Goal: Task Accomplishment & Management: Complete application form

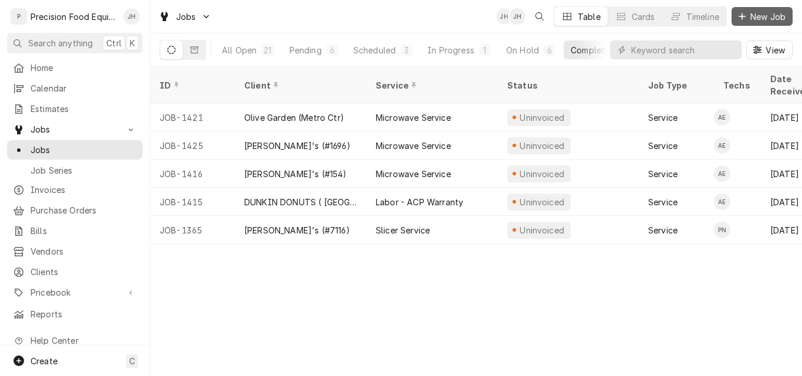
click at [759, 22] on span "New Job" at bounding box center [768, 17] width 40 height 12
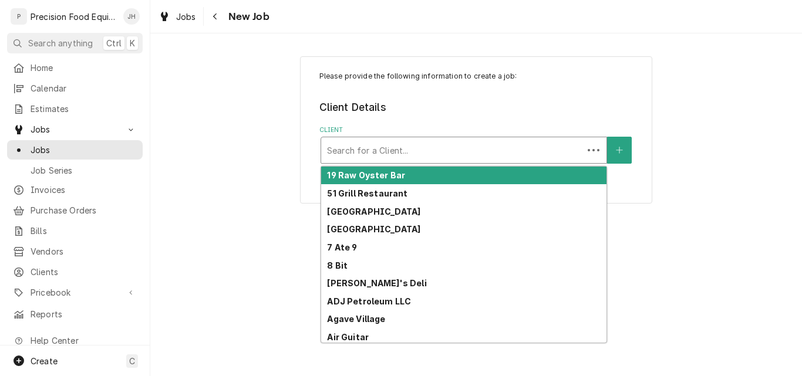
click at [366, 156] on div "Client" at bounding box center [452, 150] width 250 height 21
click at [421, 151] on div "Client" at bounding box center [464, 150] width 274 height 21
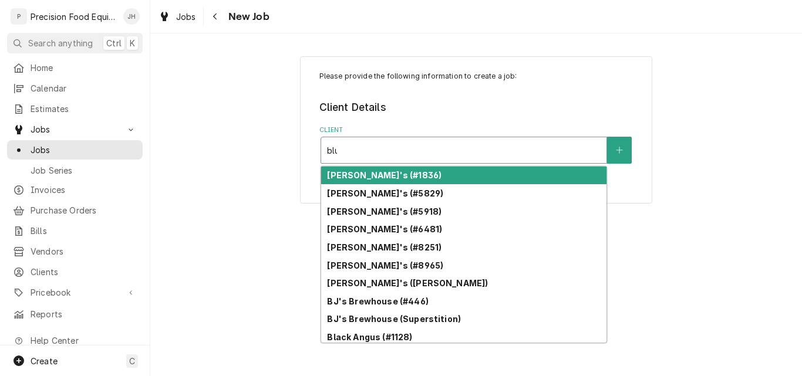
type input "blue"
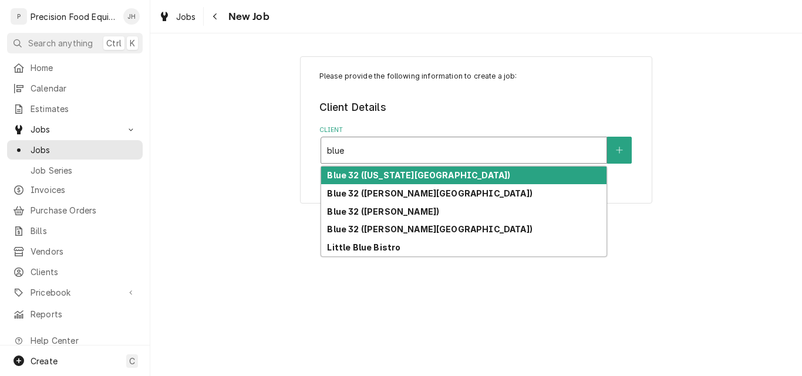
click at [424, 174] on div "Blue 32 (Arizona Ave)" at bounding box center [463, 176] width 285 height 18
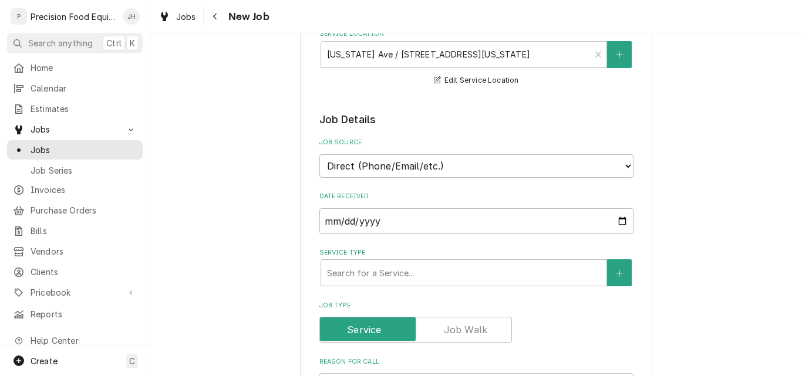
scroll to position [176, 0]
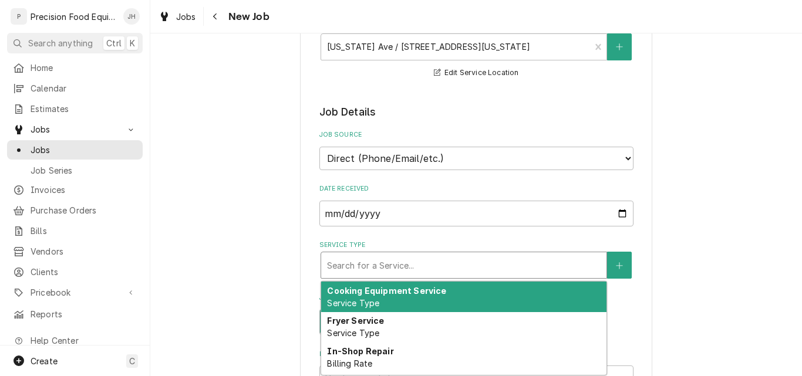
click at [369, 265] on div "Service Type" at bounding box center [464, 265] width 274 height 21
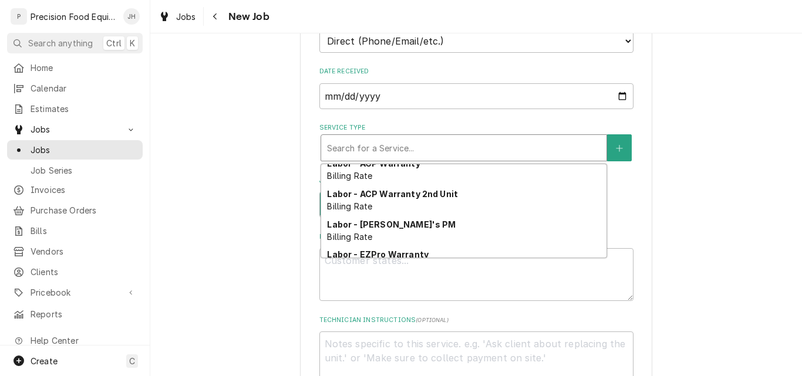
scroll to position [68, 0]
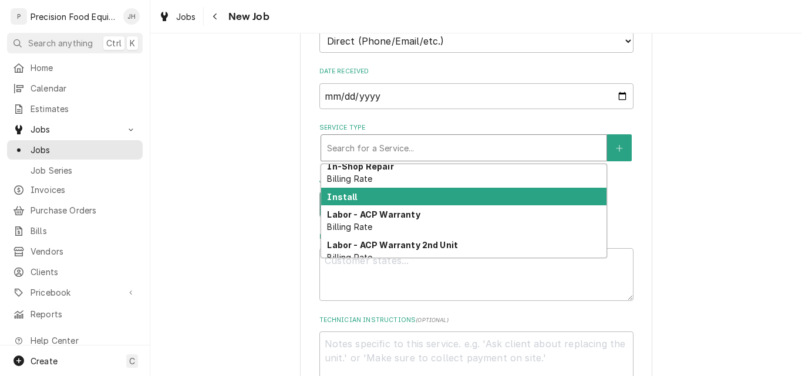
click at [359, 195] on div "Install" at bounding box center [463, 197] width 285 height 18
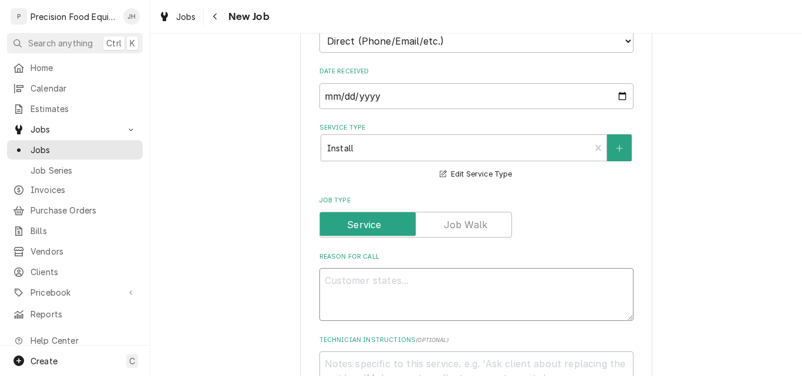
click at [349, 282] on textarea "Reason For Call" at bounding box center [476, 294] width 314 height 53
type textarea "x"
type textarea "G"
type textarea "x"
type textarea "Ga"
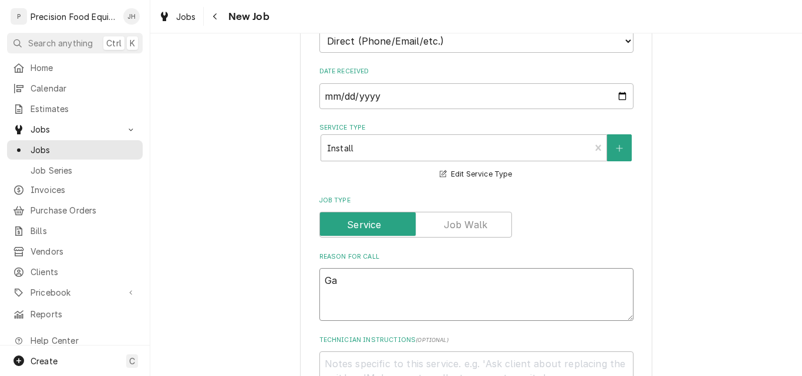
type textarea "x"
type textarea "Gar"
type textarea "x"
type textarea "Garl"
type textarea "x"
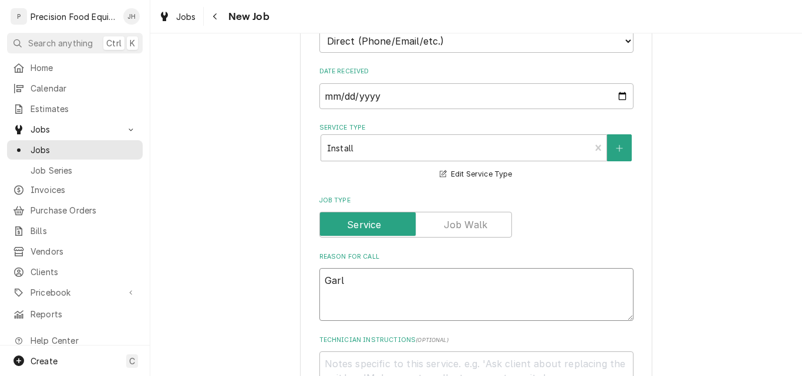
type textarea "Garla"
type textarea "x"
type textarea "Garlan"
type textarea "x"
type textarea "Garland"
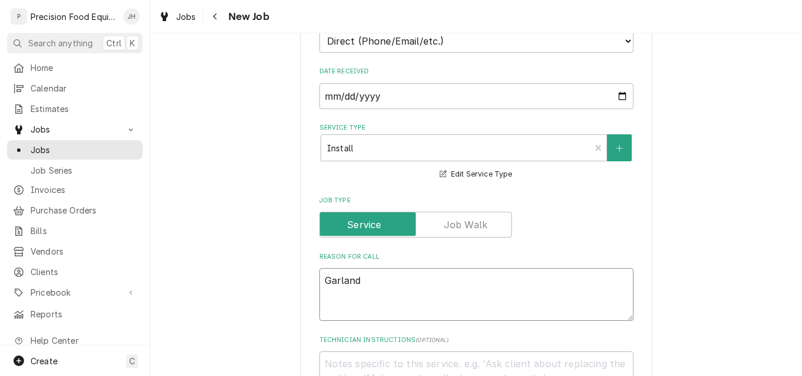
type textarea "x"
type textarea "Garland"
type textarea "x"
type textarea "Garland"
paste textarea "GTGG72-GT72M"
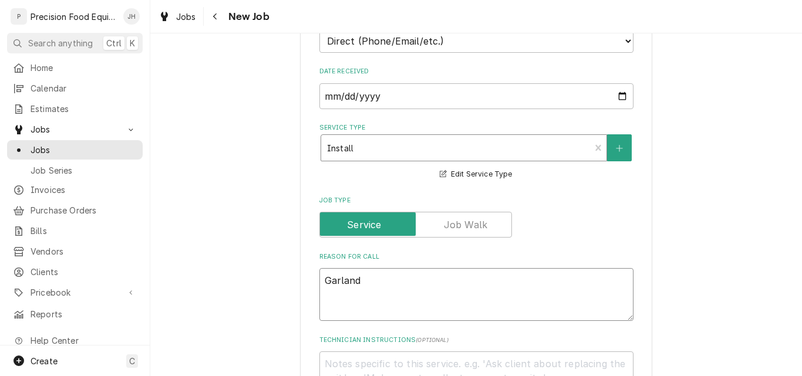
type textarea "x"
type textarea "Garland GTGG72-GT72M"
type textarea "x"
type textarea "Garland GTGG72-GT72M"
type textarea "x"
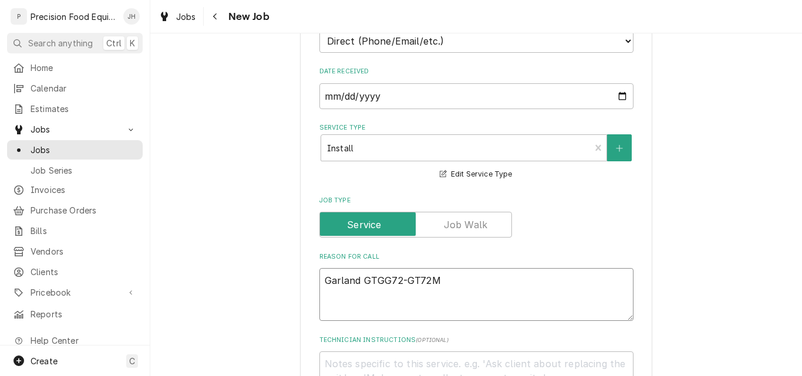
type textarea "Garland GTGG72-GT72M"
type textarea "x"
type textarea "Garland GTGG72-GT72M -"
type textarea "x"
type textarea "Garland GTGG72-GT72M -"
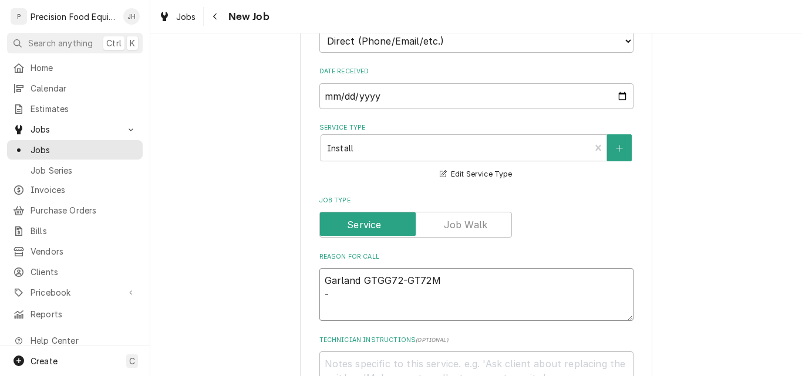
paste textarea "72" Natural Gas Countertop Griddle with Thermostatic Controls - 168,000 BTU"
type textarea "x"
type textarea "Garland GTGG72-GT72M - 72" Natural Gas Countertop Griddle with Thermostatic Con…"
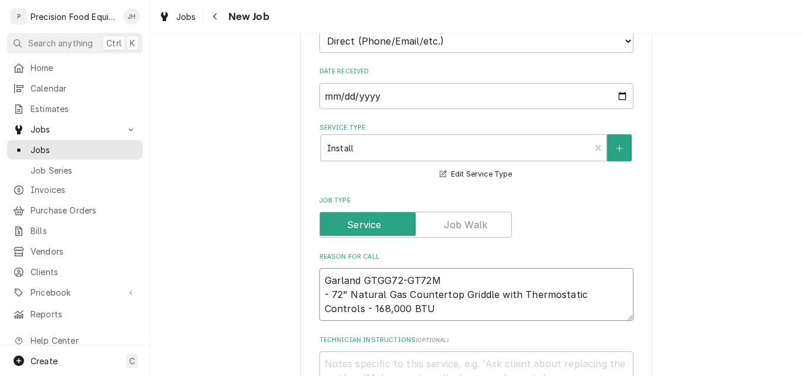
type textarea "x"
type textarea "Garland GTGG72-GT72M - 72" Natural Gas Countertop Griddle with Thermostatic Con…"
type textarea "x"
type textarea "Garland GTGG72-GT72M - 72" Natural Gas Countertop Griddle with Thermostatic Con…"
type textarea "x"
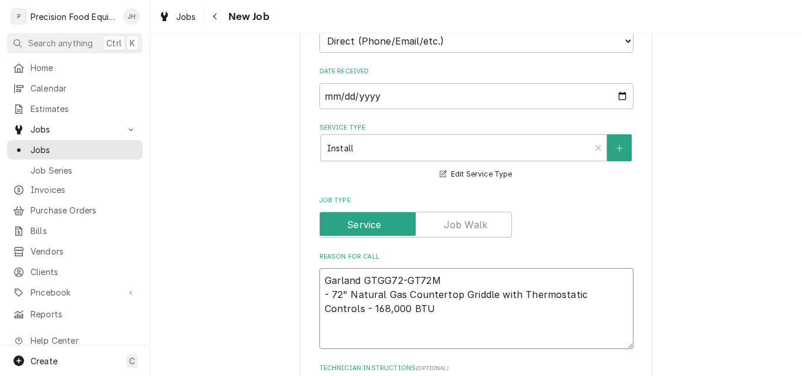
type textarea "Garland GTGG72-GT72M - 72" Natural Gas Countertop Griddle with Thermostatic Con…"
type textarea "x"
type textarea "Garland GTGG72-GT72M - 72" Natural Gas Countertop Griddle with Thermostatic Con…"
type textarea "x"
type textarea "Garland GTGG72-GT72M - 72" Natural Gas Countertop Griddle with Thermostatic Con…"
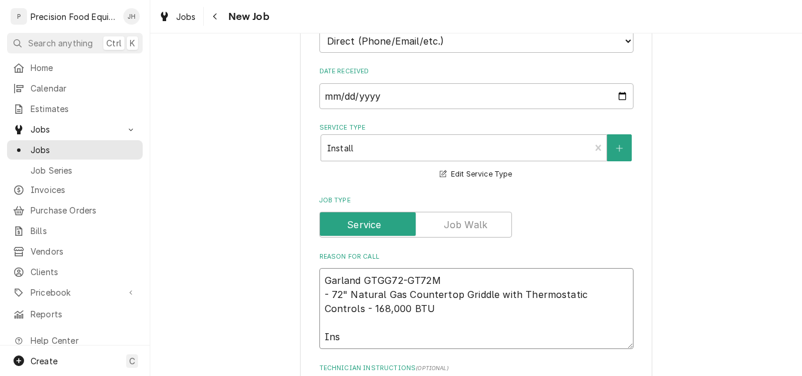
type textarea "x"
type textarea "Garland GTGG72-GT72M - 72" Natural Gas Countertop Griddle with Thermostatic Con…"
type textarea "x"
type textarea "Garland GTGG72-GT72M - 72" Natural Gas Countertop Griddle with Thermostatic Con…"
type textarea "x"
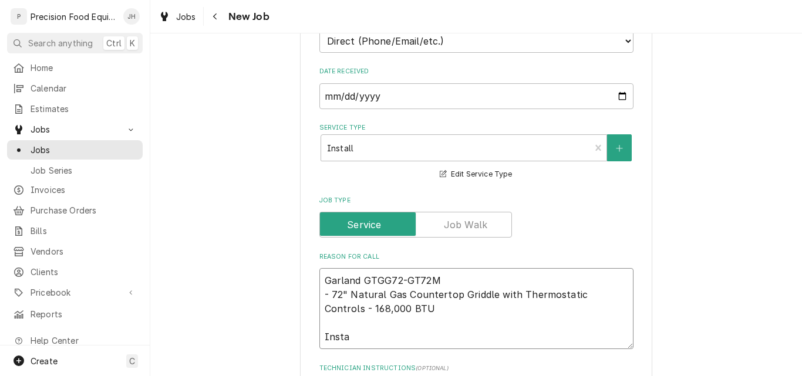
type textarea "Garland GTGG72-GT72M - 72" Natural Gas Countertop Griddle with Thermostatic Con…"
type textarea "x"
type textarea "Garland GTGG72-GT72M - 72" Natural Gas Countertop Griddle with Thermostatic Con…"
type textarea "x"
type textarea "Garland GTGG72-GT72M - 72" Natural Gas Countertop Griddle with Thermostatic Con…"
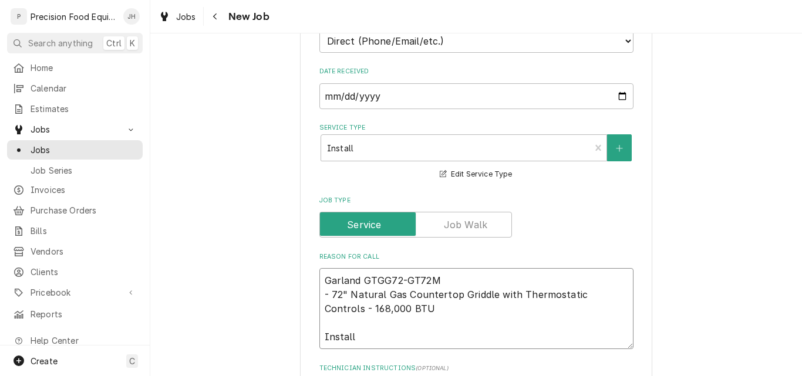
type textarea "x"
type textarea "Garland GTGG72-GT72M - 72" Natural Gas Countertop Griddle with Thermostatic Con…"
type textarea "x"
type textarea "Garland GTGG72-GT72M - 72" Natural Gas Countertop Griddle with Thermostatic Con…"
type textarea "x"
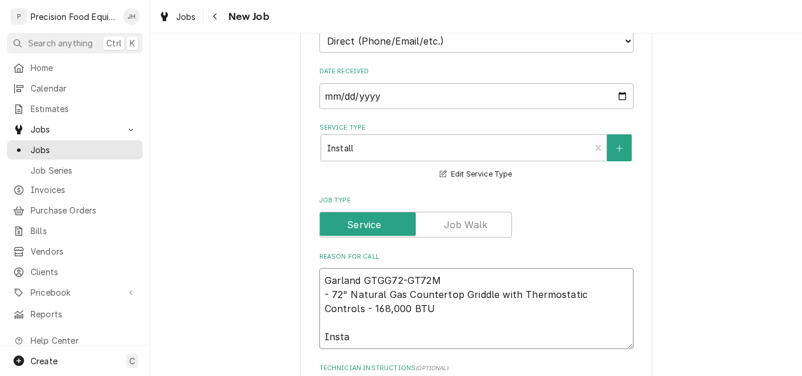
type textarea "Garland GTGG72-GT72M - 72" Natural Gas Countertop Griddle with Thermostatic Con…"
type textarea "x"
type textarea "Garland GTGG72-GT72M - 72" Natural Gas Countertop Griddle with Thermostatic Con…"
type textarea "x"
type textarea "Garland GTGG72-GT72M - 72" Natural Gas Countertop Griddle with Thermostatic Con…"
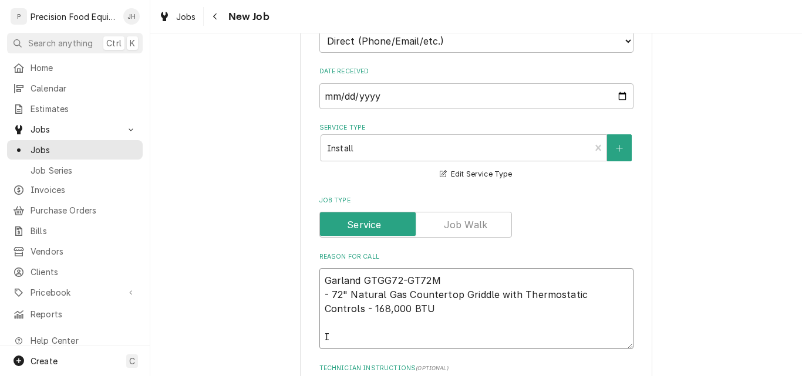
type textarea "x"
type textarea "Garland GTGG72-GT72M - 72" Natural Gas Countertop Griddle with Thermostatic Con…"
type textarea "x"
type textarea "Garland GTGG72-GT72M - 72" Natural Gas Countertop Griddle with Thermostatic Con…"
type textarea "x"
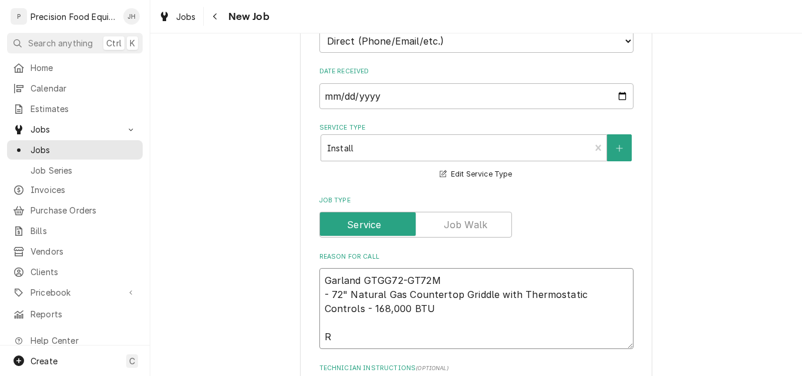
type textarea "Garland GTGG72-GT72M - 72" Natural Gas Countertop Griddle with Thermostatic Con…"
type textarea "x"
type textarea "Garland GTGG72-GT72M - 72" Natural Gas Countertop Griddle with Thermostatic Con…"
type textarea "x"
type textarea "Garland GTGG72-GT72M - 72" Natural Gas Countertop Griddle with Thermostatic Con…"
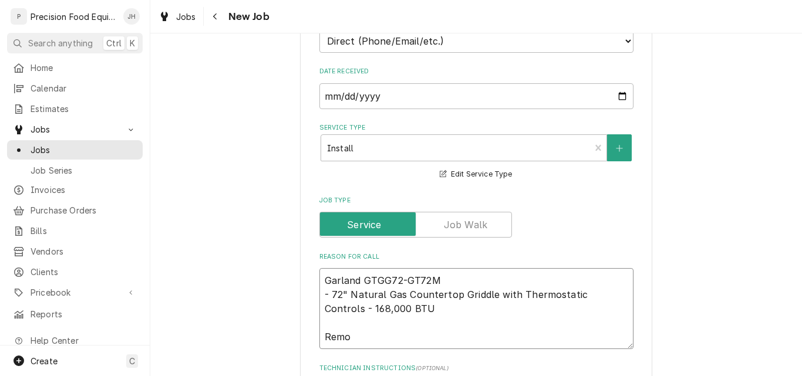
type textarea "x"
type textarea "Garland GTGG72-GT72M - 72" Natural Gas Countertop Griddle with Thermostatic Con…"
type textarea "x"
type textarea "Garland GTGG72-GT72M - 72" Natural Gas Countertop Griddle with Thermostatic Con…"
type textarea "x"
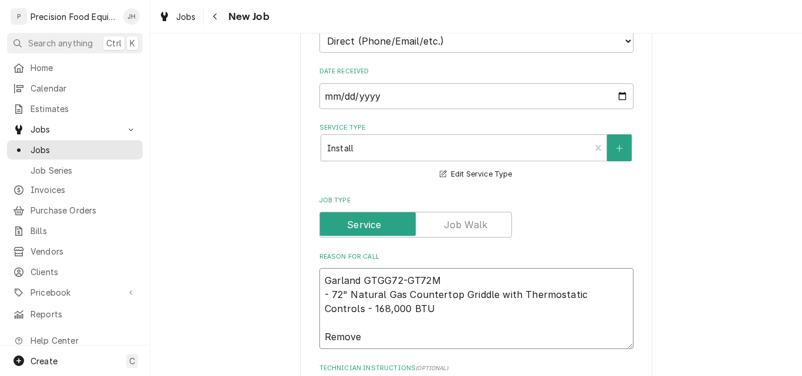
type textarea "Garland GTGG72-GT72M - 72" Natural Gas Countertop Griddle with Thermostatic Con…"
type textarea "x"
type textarea "Garland GTGG72-GT72M - 72" Natural Gas Countertop Griddle with Thermostatic Con…"
type textarea "x"
type textarea "Garland GTGG72-GT72M - 72" Natural Gas Countertop Griddle with Thermostatic Con…"
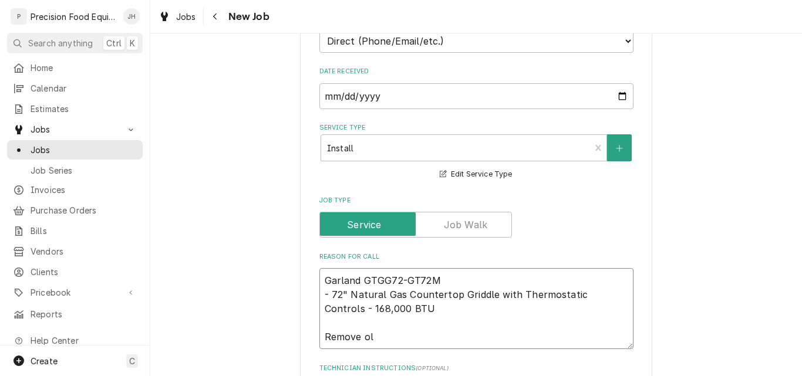
type textarea "x"
type textarea "Garland GTGG72-GT72M - 72" Natural Gas Countertop Griddle with Thermostatic Con…"
type textarea "x"
type textarea "Garland GTGG72-GT72M - 72" Natural Gas Countertop Griddle with Thermostatic Con…"
type textarea "x"
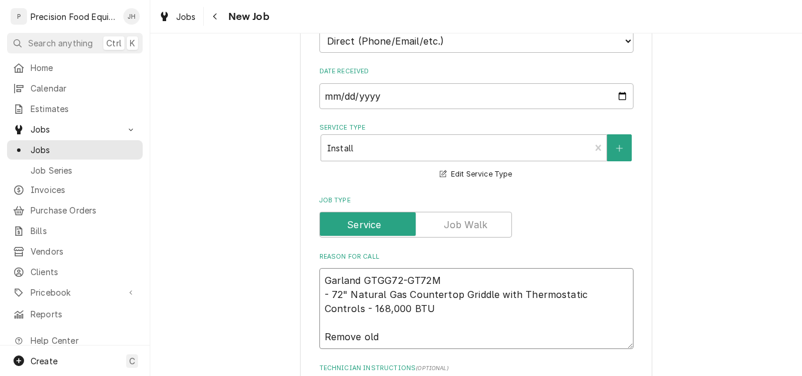
type textarea "Garland GTGG72-GT72M - 72" Natural Gas Countertop Griddle with Thermostatic Con…"
type textarea "x"
type textarea "Garland GTGG72-GT72M - 72" Natural Gas Countertop Griddle with Thermostatic Con…"
type textarea "x"
type textarea "Garland GTGG72-GT72M - 72" Natural Gas Countertop Griddle with Thermostatic Con…"
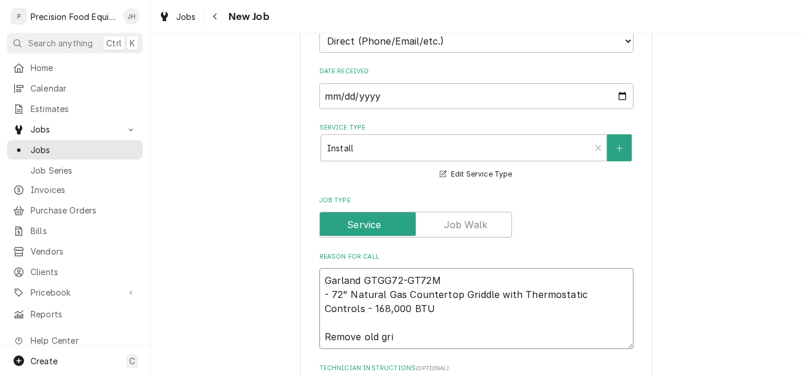
type textarea "x"
type textarea "Garland GTGG72-GT72M - 72" Natural Gas Countertop Griddle with Thermostatic Con…"
type textarea "x"
type textarea "Garland GTGG72-GT72M - 72" Natural Gas Countertop Griddle with Thermostatic Con…"
type textarea "x"
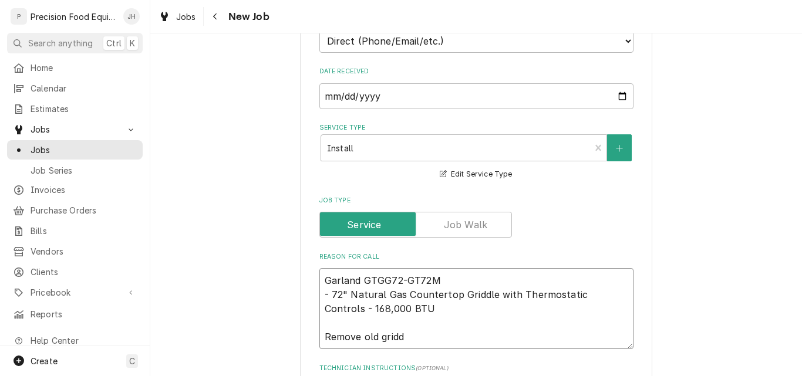
type textarea "Garland GTGG72-GT72M - 72" Natural Gas Countertop Griddle with Thermostatic Con…"
type textarea "x"
type textarea "Garland GTGG72-GT72M - 72" Natural Gas Countertop Griddle with Thermostatic Con…"
type textarea "x"
type textarea "Garland GTGG72-GT72M - 72" Natural Gas Countertop Griddle with Thermostatic Con…"
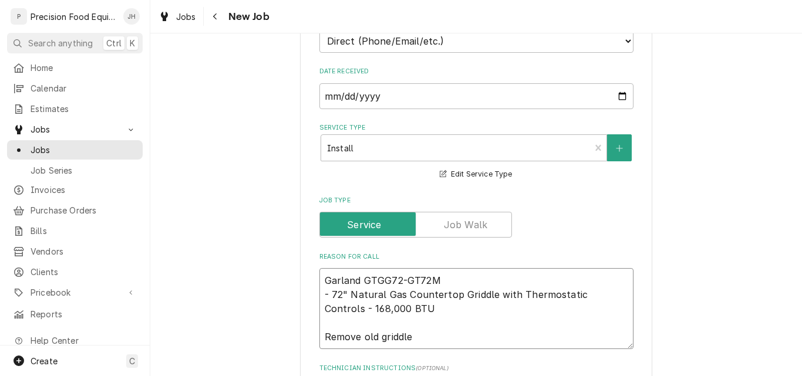
type textarea "x"
type textarea "Garland GTGG72-GT72M - 72" Natural Gas Countertop Griddle with Thermostatic Con…"
type textarea "x"
type textarea "Garland GTGG72-GT72M - 72" Natural Gas Countertop Griddle with Thermostatic Con…"
type textarea "x"
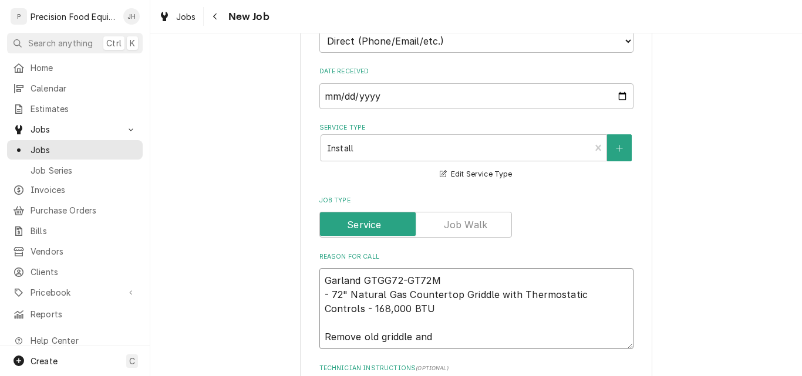
type textarea "Garland GTGG72-GT72M - 72" Natural Gas Countertop Griddle with Thermostatic Con…"
type textarea "x"
type textarea "Garland GTGG72-GT72M - 72" Natural Gas Countertop Griddle with Thermostatic Con…"
type textarea "x"
type textarea "Garland GTGG72-GT72M - 72" Natural Gas Countertop Griddle with Thermostatic Con…"
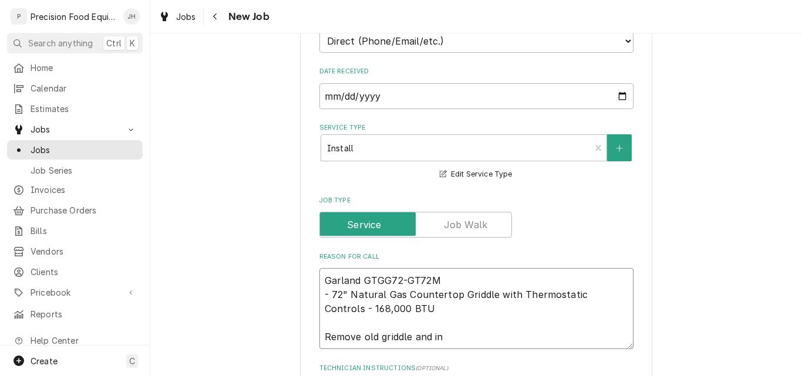
type textarea "x"
type textarea "Garland GTGG72-GT72M - 72" Natural Gas Countertop Griddle with Thermostatic Con…"
type textarea "x"
type textarea "Garland GTGG72-GT72M - 72" Natural Gas Countertop Griddle with Thermostatic Con…"
type textarea "x"
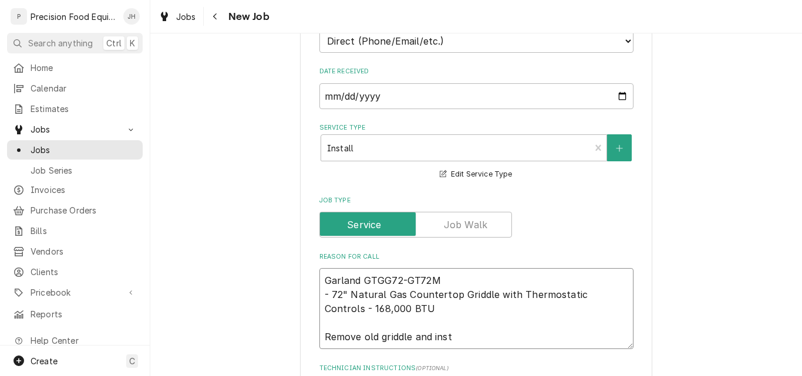
type textarea "Garland GTGG72-GT72M - 72" Natural Gas Countertop Griddle with Thermostatic Con…"
type textarea "x"
type textarea "Garland GTGG72-GT72M - 72" Natural Gas Countertop Griddle with Thermostatic Con…"
type textarea "x"
type textarea "Garland GTGG72-GT72M - 72" Natural Gas Countertop Griddle with Thermostatic Con…"
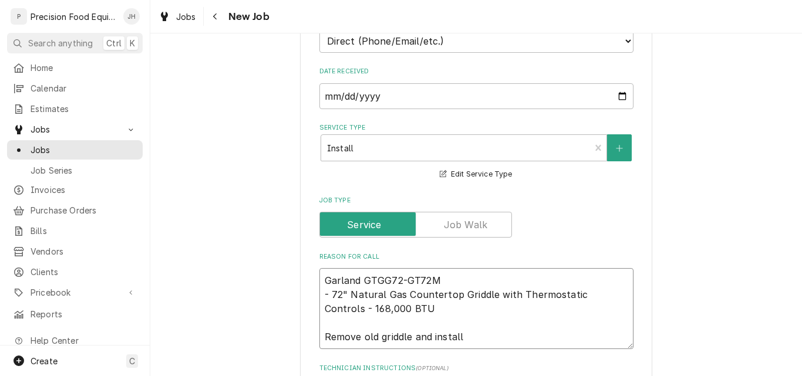
type textarea "x"
type textarea "Garland GTGG72-GT72M - 72" Natural Gas Countertop Griddle with Thermostatic Con…"
type textarea "x"
type textarea "Garland GTGG72-GT72M - 72" Natural Gas Countertop Griddle with Thermostatic Con…"
type textarea "x"
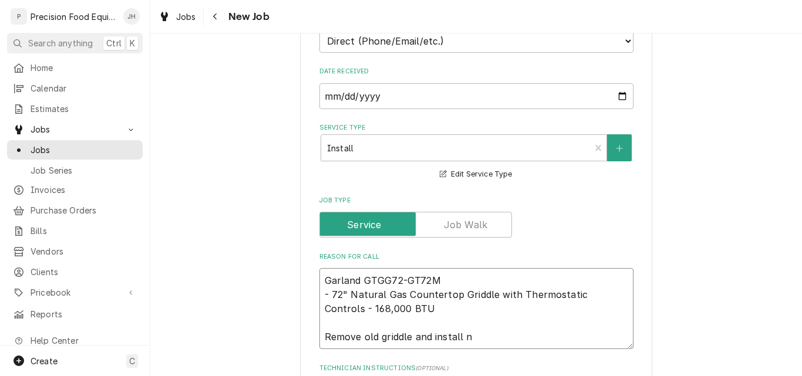
type textarea "Garland GTGG72-GT72M - 72" Natural Gas Countertop Griddle with Thermostatic Con…"
type textarea "x"
type textarea "Garland GTGG72-GT72M - 72" Natural Gas Countertop Griddle with Thermostatic Con…"
type textarea "x"
type textarea "Garland GTGG72-GT72M - 72" Natural Gas Countertop Griddle with Thermostatic Con…"
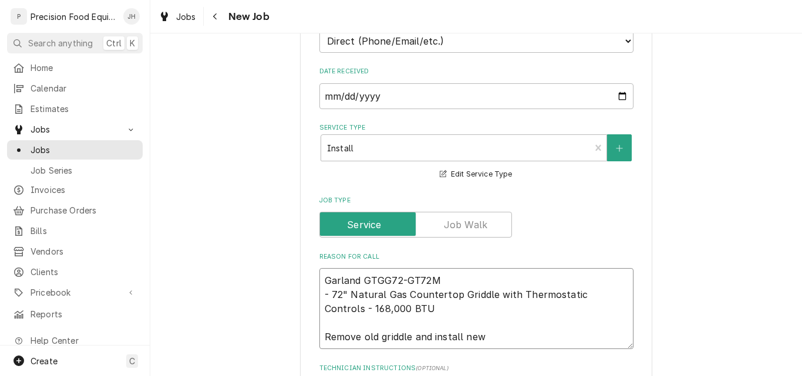
type textarea "x"
type textarea "Garland GTGG72-GT72M - 72" Natural Gas Countertop Griddle with Thermostatic Con…"
type textarea "x"
type textarea "Garland GTGG72-GT72M - 72" Natural Gas Countertop Griddle with Thermostatic Con…"
type textarea "x"
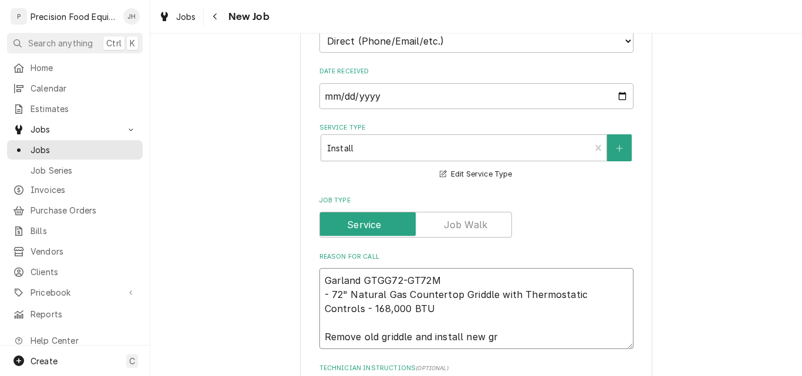
type textarea "Garland GTGG72-GT72M - 72" Natural Gas Countertop Griddle with Thermostatic Con…"
type textarea "x"
type textarea "Garland GTGG72-GT72M - 72" Natural Gas Countertop Griddle with Thermostatic Con…"
type textarea "x"
type textarea "Garland GTGG72-GT72M - 72" Natural Gas Countertop Griddle with Thermostatic Con…"
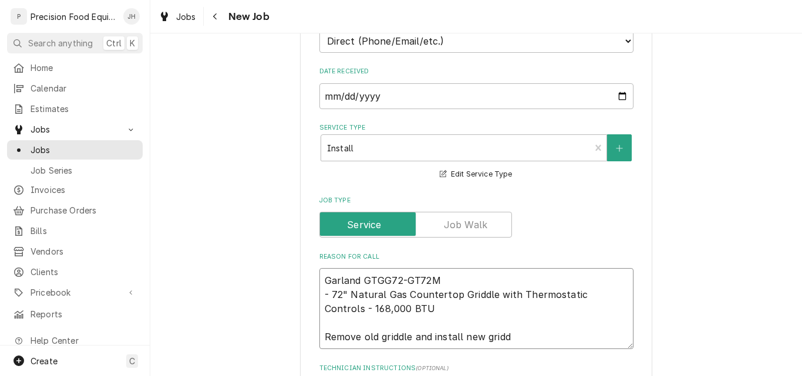
type textarea "x"
type textarea "Garland GTGG72-GT72M - 72" Natural Gas Countertop Griddle with Thermostatic Con…"
type textarea "x"
type textarea "Garland GTGG72-GT72M - 72" Natural Gas Countertop Griddle with Thermostatic Con…"
type textarea "x"
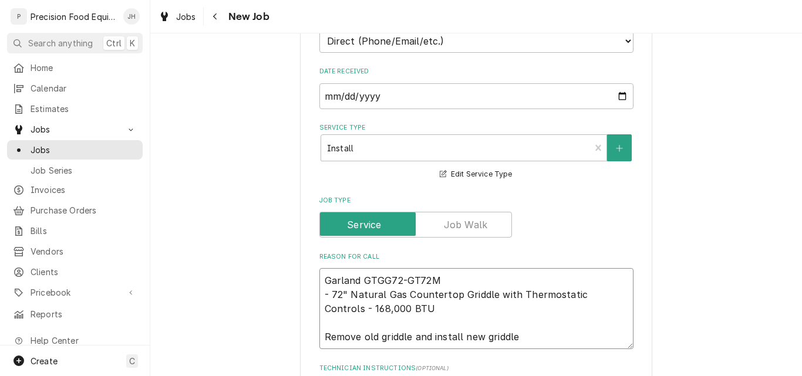
type textarea "Garland GTGG72-GT72M - 72" Natural Gas Countertop Griddle with Thermostatic Con…"
type textarea "x"
type textarea "Garland GTGG72-GT72M - 72" Natural Gas Countertop Griddle with Thermostatic Con…"
type textarea "x"
type textarea "Garland GTGG72-GT72M - 72" Natural Gas Countertop Griddle with Thermostatic Con…"
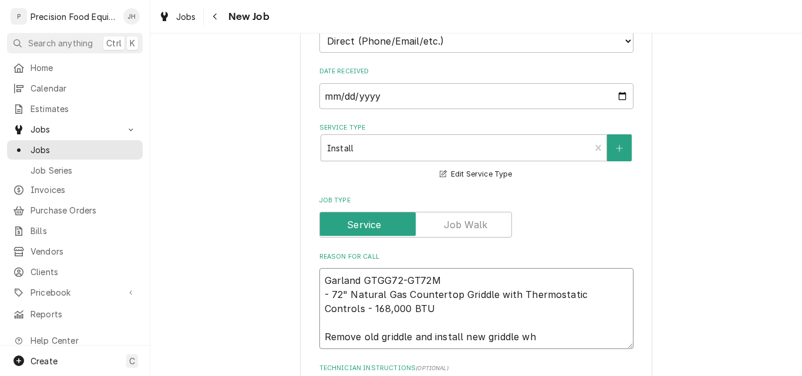
type textarea "x"
type textarea "Garland GTGG72-GT72M - 72" Natural Gas Countertop Griddle with Thermostatic Con…"
type textarea "x"
type textarea "Garland GTGG72-GT72M - 72" Natural Gas Countertop Griddle with Thermostatic Con…"
type textarea "x"
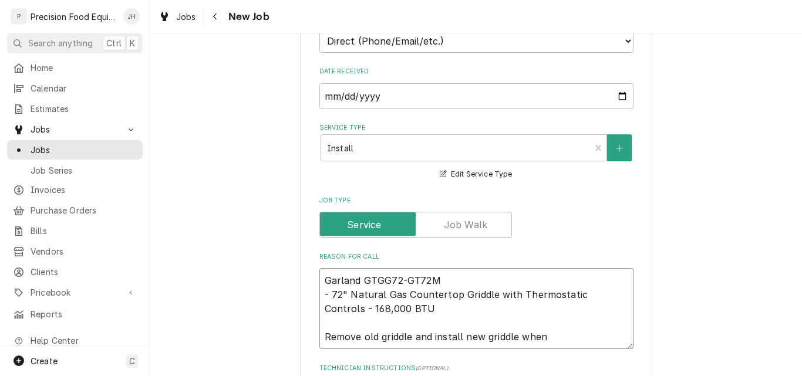
type textarea "Garland GTGG72-GT72M - 72" Natural Gas Countertop Griddle with Thermostatic Con…"
type textarea "x"
type textarea "Garland GTGG72-GT72M - 72" Natural Gas Countertop Griddle with Thermostatic Con…"
type textarea "x"
type textarea "Garland GTGG72-GT72M - 72" Natural Gas Countertop Griddle with Thermostatic Con…"
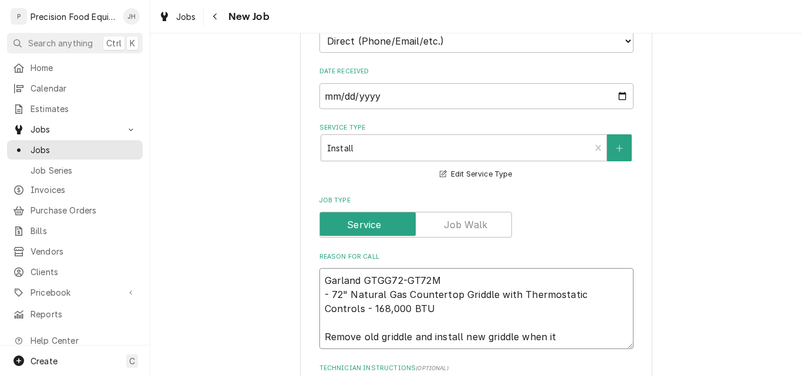
type textarea "x"
type textarea "Garland GTGG72-GT72M - 72" Natural Gas Countertop Griddle with Thermostatic Con…"
type textarea "x"
type textarea "Garland GTGG72-GT72M - 72" Natural Gas Countertop Griddle with Thermostatic Con…"
type textarea "x"
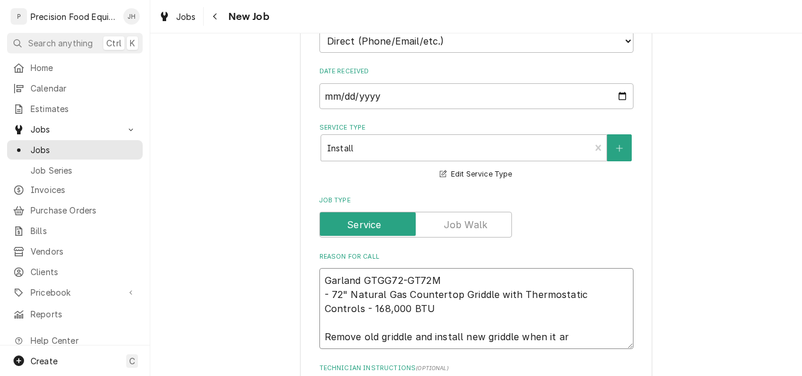
type textarea "Garland GTGG72-GT72M - 72" Natural Gas Countertop Griddle with Thermostatic Con…"
type textarea "x"
type textarea "Garland GTGG72-GT72M - 72" Natural Gas Countertop Griddle with Thermostatic Con…"
type textarea "x"
type textarea "Garland GTGG72-GT72M - 72" Natural Gas Countertop Griddle with Thermostatic Con…"
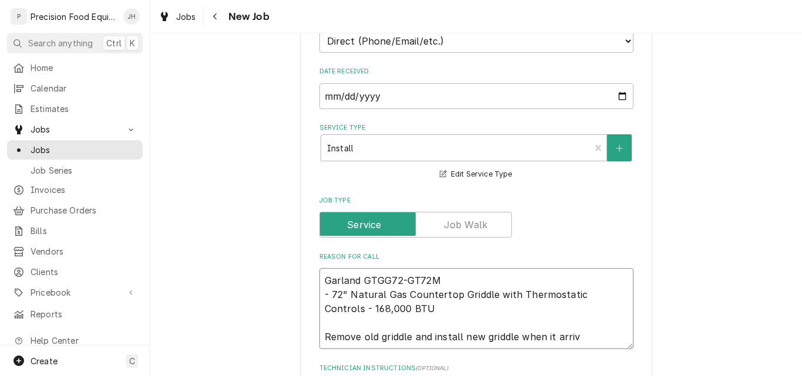
type textarea "x"
type textarea "Garland GTGG72-GT72M - 72" Natural Gas Countertop Griddle with Thermostatic Con…"
type textarea "x"
type textarea "Garland GTGG72-GT72M - 72" Natural Gas Countertop Griddle with Thermostatic Con…"
type textarea "x"
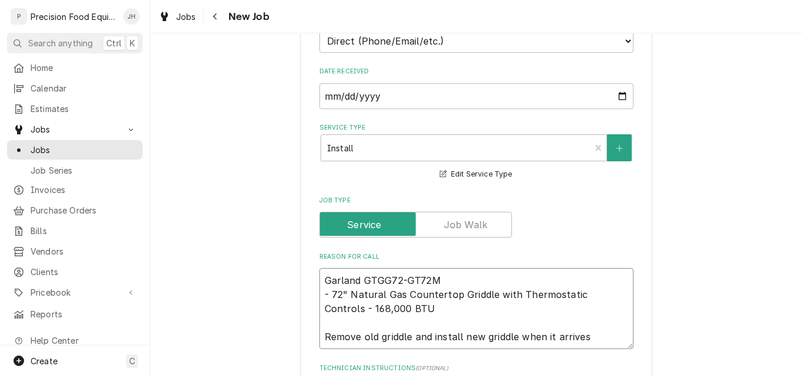
type textarea "Garland GTGG72-GT72M - 72" Natural Gas Countertop Griddle with Thermostatic Con…"
type textarea "x"
type textarea "Garland GTGG72-GT72M - 72" Natural Gas Countertop Griddle with Thermostatic Con…"
type textarea "x"
type textarea "Garland GTGG72-GT72M - 72" Natural Gas Countertop Griddle with Thermostatic Con…"
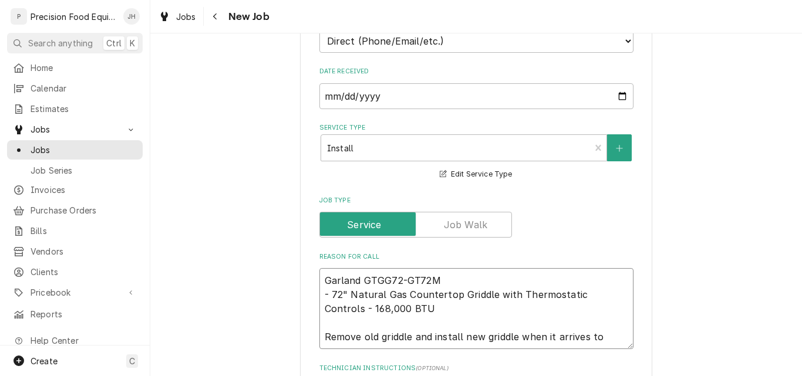
type textarea "x"
type textarea "Garland GTGG72-GT72M - 72" Natural Gas Countertop Griddle with Thermostatic Con…"
type textarea "x"
type textarea "Garland GTGG72-GT72M - 72" Natural Gas Countertop Griddle with Thermostatic Con…"
type textarea "x"
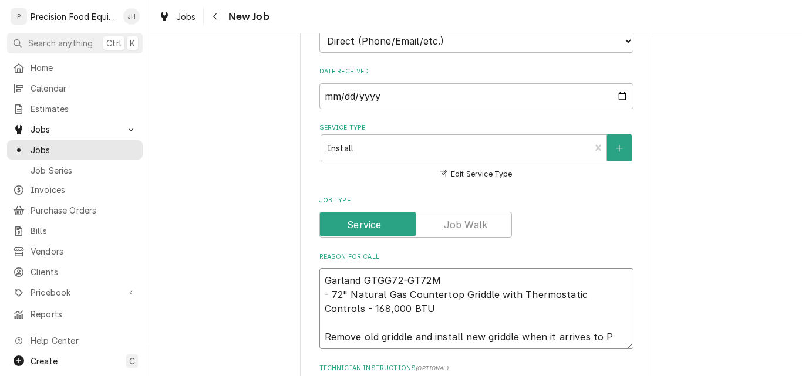
type textarea "Garland GTGG72-GT72M - 72" Natural Gas Countertop Griddle with Thermostatic Con…"
type textarea "x"
type textarea "Garland GTGG72-GT72M - 72" Natural Gas Countertop Griddle with Thermostatic Con…"
type textarea "x"
type textarea "Garland GTGG72-GT72M - 72" Natural Gas Countertop Griddle with Thermostatic Con…"
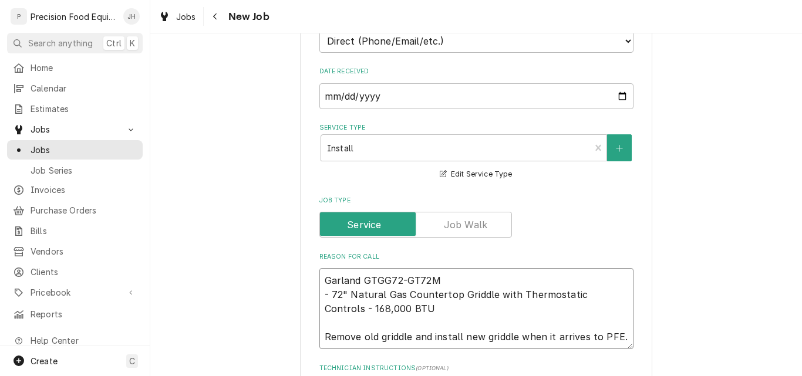
type textarea "x"
type textarea "Garland GTGG72-GT72M - 72" Natural Gas Countertop Griddle with Thermostatic Con…"
type textarea "x"
type textarea "Garland GTGG72-GT72M - 72" Natural Gas Countertop Griddle with Thermostatic Con…"
type textarea "x"
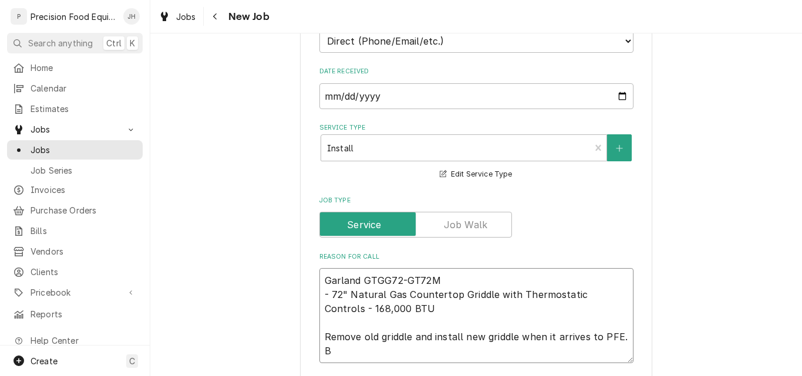
type textarea "Garland GTGG72-GT72M - 72" Natural Gas Countertop Griddle with Thermostatic Con…"
type textarea "x"
type textarea "Garland GTGG72-GT72M - 72" Natural Gas Countertop Griddle with Thermostatic Con…"
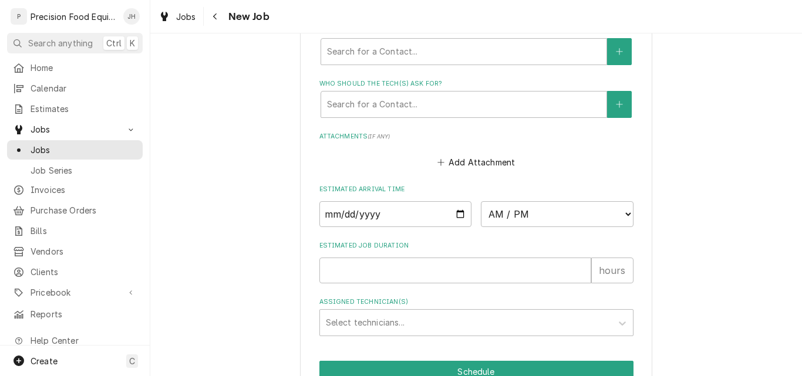
scroll to position [881, 0]
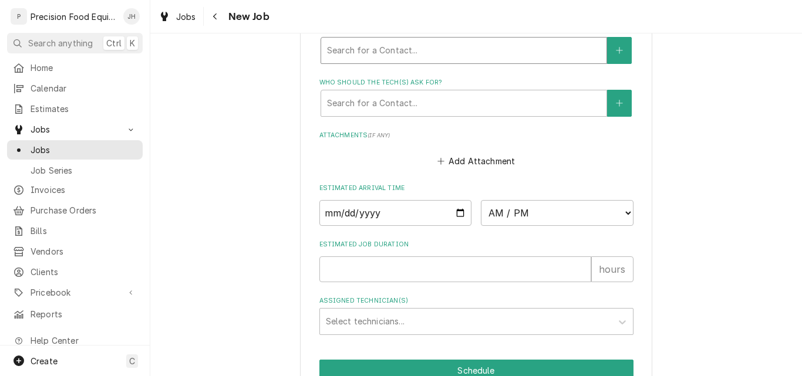
click at [442, 52] on div "Who called in this service?" at bounding box center [464, 50] width 274 height 21
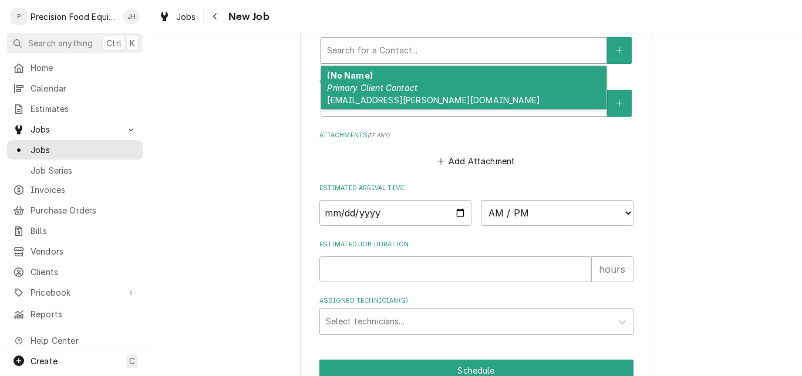
click at [436, 85] on div "(No Name) Primary Client Contact blue32chandler@cox.net" at bounding box center [463, 87] width 285 height 43
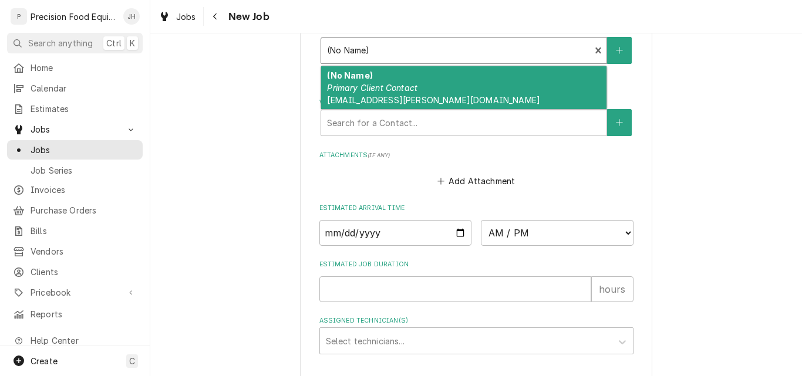
click at [438, 50] on div "Who called in this service?" at bounding box center [456, 50] width 258 height 21
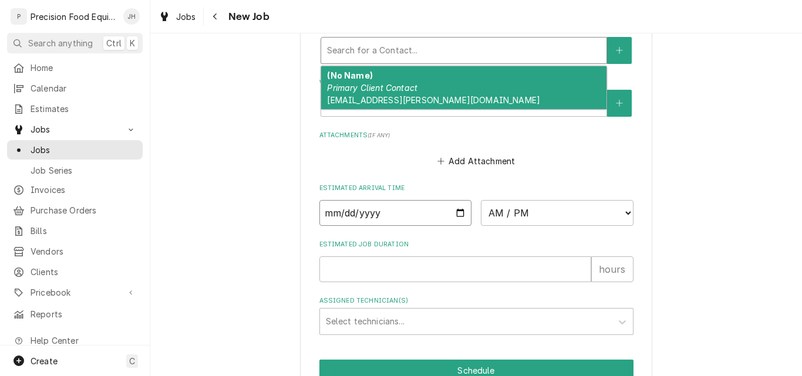
click at [458, 211] on input "Date" at bounding box center [395, 213] width 153 height 26
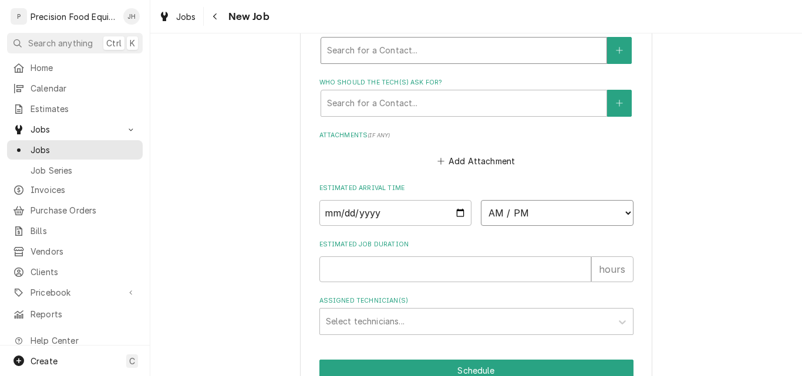
click at [541, 208] on select "AM / PM 6:00 AM 6:15 AM 6:30 AM 6:45 AM 7:00 AM 7:15 AM 7:30 AM 7:45 AM 8:00 AM…" at bounding box center [557, 213] width 153 height 26
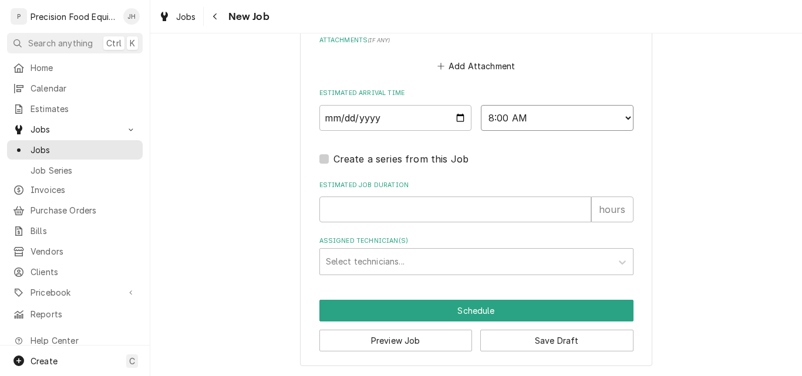
scroll to position [976, 0]
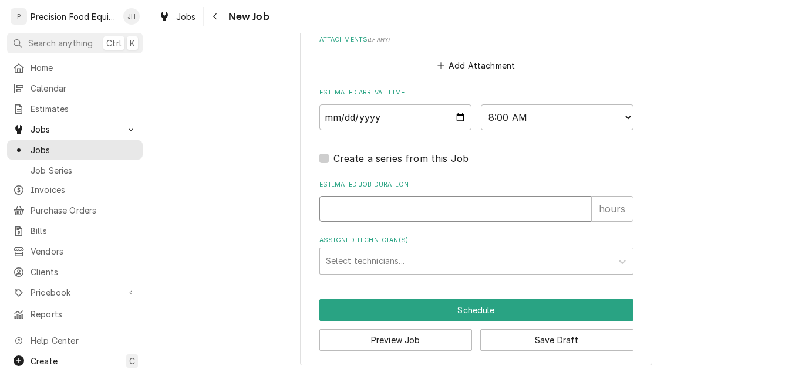
click at [363, 212] on input "Estimated Job Duration" at bounding box center [455, 209] width 272 height 26
click at [520, 341] on button "Save Draft" at bounding box center [556, 340] width 153 height 22
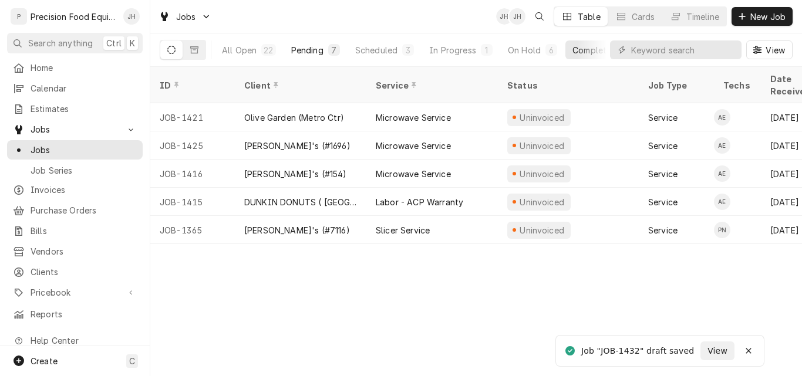
click at [308, 52] on div "Pending" at bounding box center [307, 50] width 32 height 12
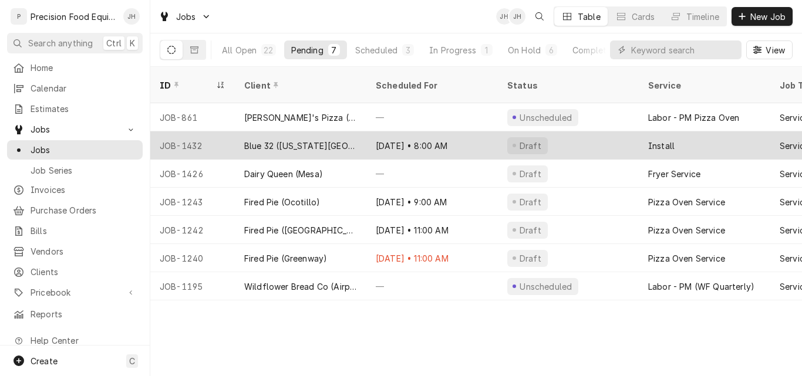
click at [282, 140] on div "Blue 32 (Arizona Ave)" at bounding box center [300, 146] width 113 height 12
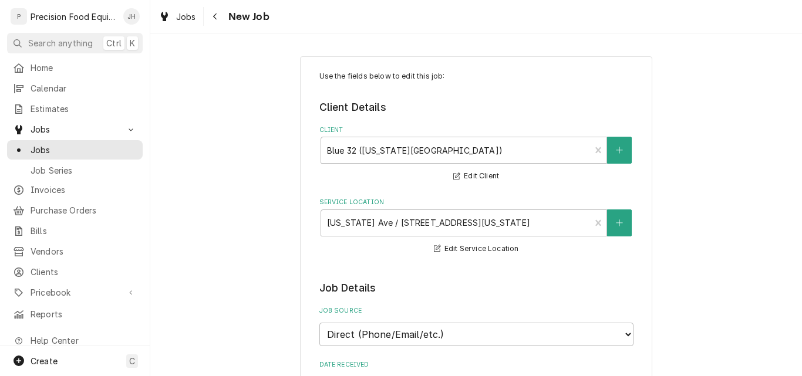
type textarea "x"
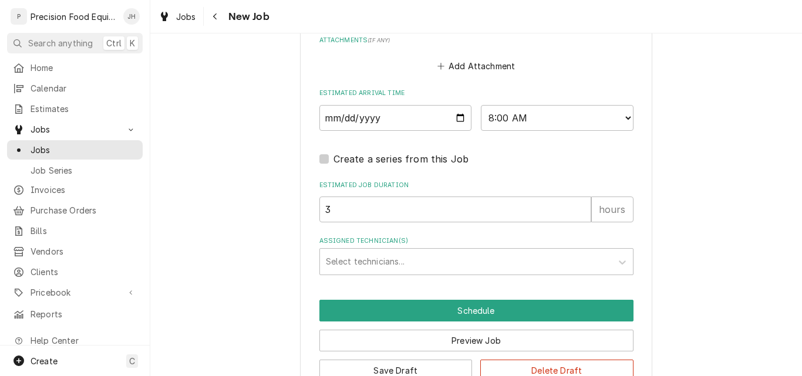
scroll to position [1006, 0]
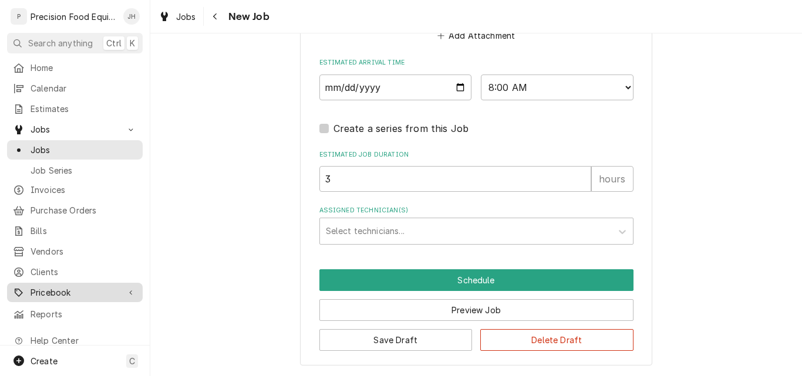
click at [35, 286] on span "Pricebook" at bounding box center [75, 292] width 89 height 12
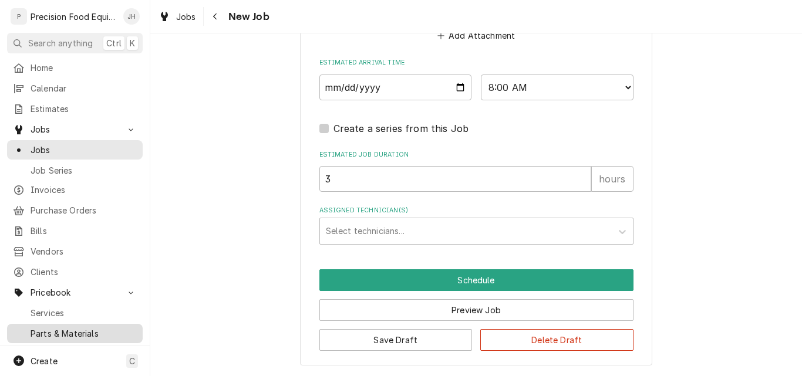
click at [43, 328] on span "Parts & Materials" at bounding box center [84, 334] width 106 height 12
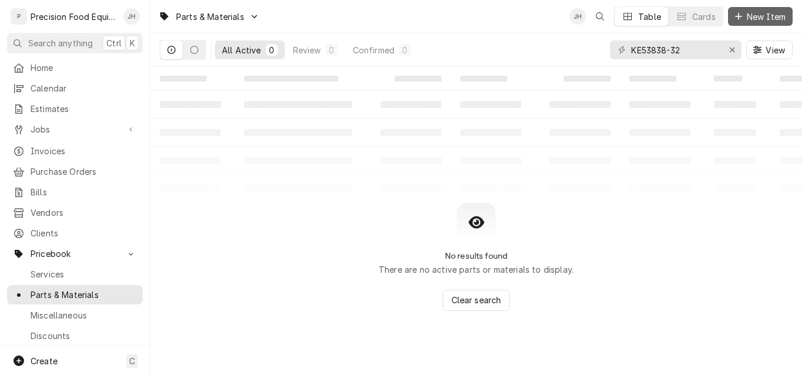
click at [739, 19] on icon "Dynamic Content Wrapper" at bounding box center [738, 16] width 7 height 8
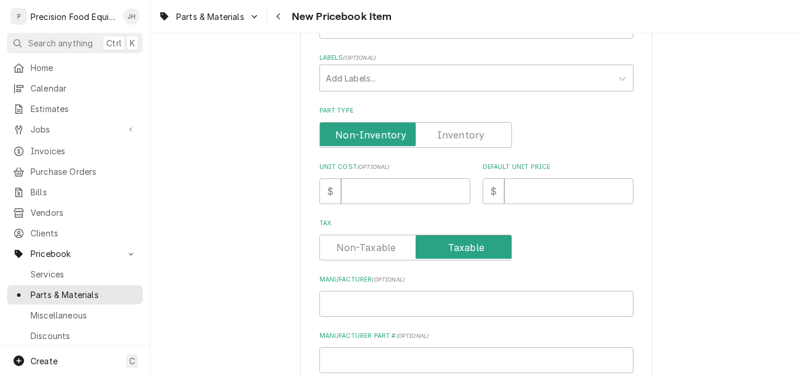
scroll to position [235, 0]
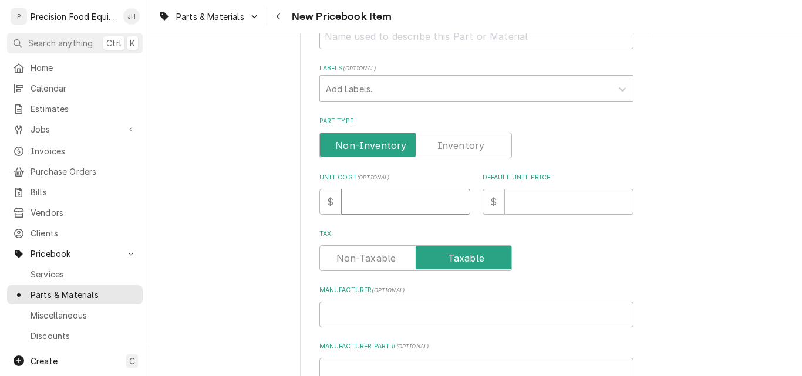
click at [361, 205] on input "Unit Cost ( optional )" at bounding box center [405, 202] width 129 height 26
type textarea "x"
type input "7"
type textarea "x"
type input "72"
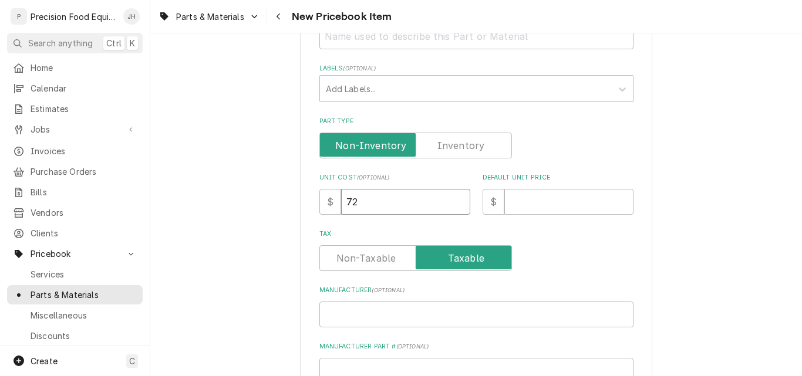
type textarea "x"
type input "727"
type textarea "x"
type input "7279"
type textarea "x"
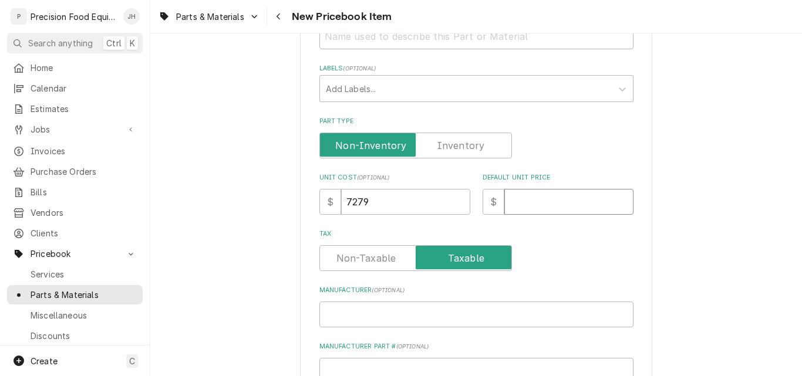
type input "8"
type textarea "x"
type input "83"
type textarea "x"
type input "837"
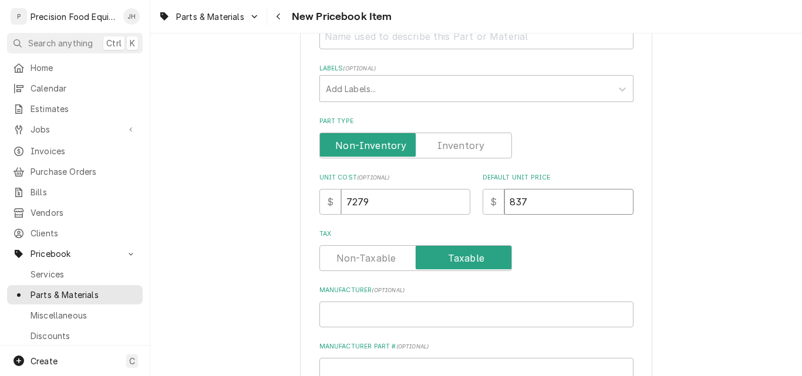
type textarea "x"
type input "8379"
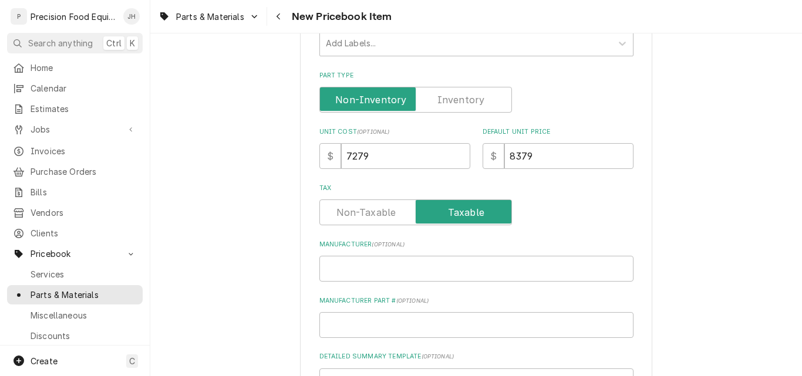
scroll to position [294, 0]
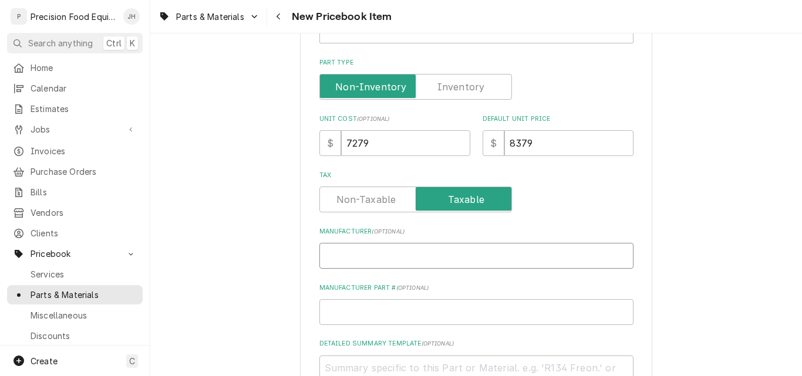
click at [353, 262] on input "Manufacturer ( optional )" at bounding box center [476, 256] width 314 height 26
type textarea "x"
type input "G"
type textarea "x"
type input "Ga"
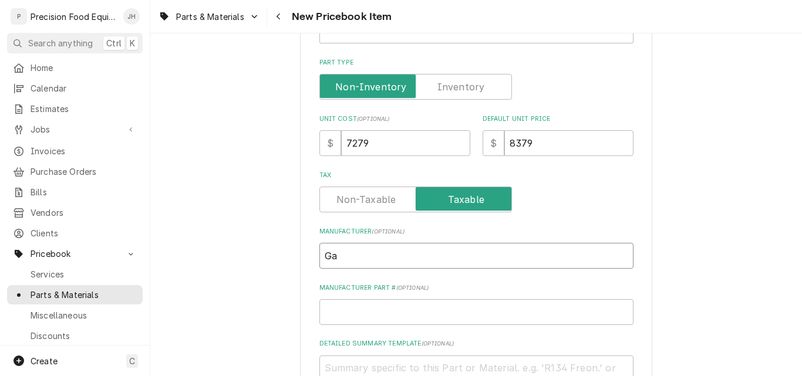
type textarea "x"
type input "Gar"
type textarea "x"
type input "Garl"
type textarea "x"
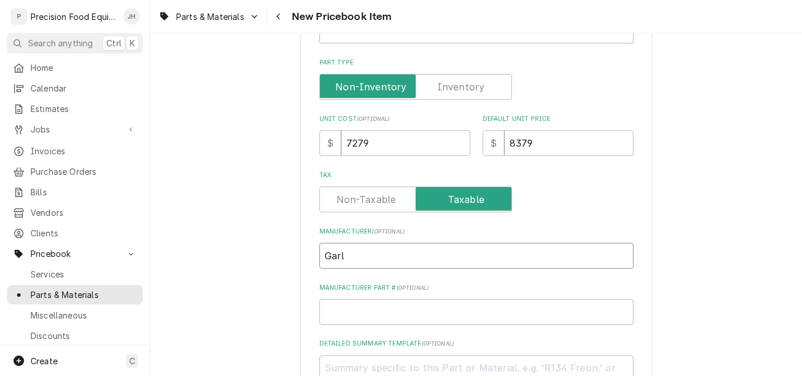
type input "Garla"
type textarea "x"
type input "Garlan"
type textarea "x"
type input "Garland"
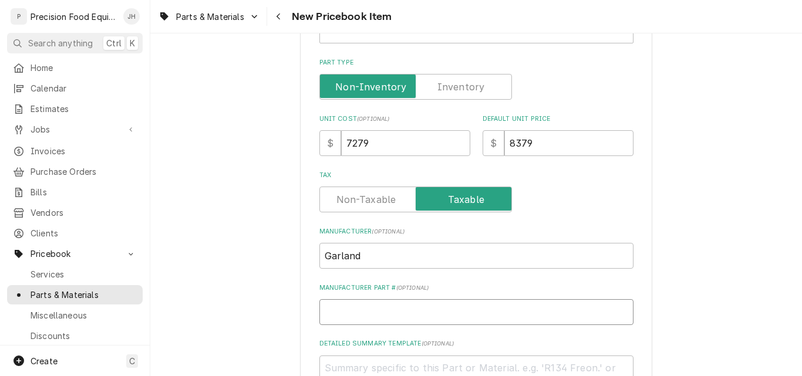
paste input "72" Natural Gas Countertop Griddle with Thermostatic Controls - 168,000 BTU"
type textarea "x"
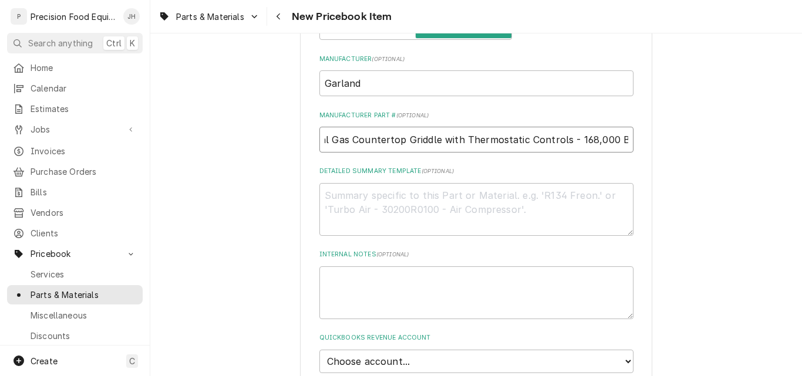
scroll to position [470, 0]
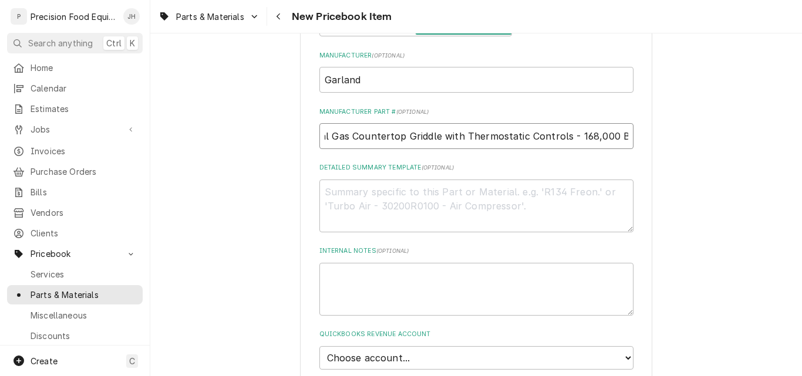
type input "72" Natural Gas Countertop Griddle with Thermostatic Controls - 168,000 BTU"
paste textarea "72" Natural Gas Countertop Griddle with Thermostatic Controls - 168,000 BTU"
type textarea "x"
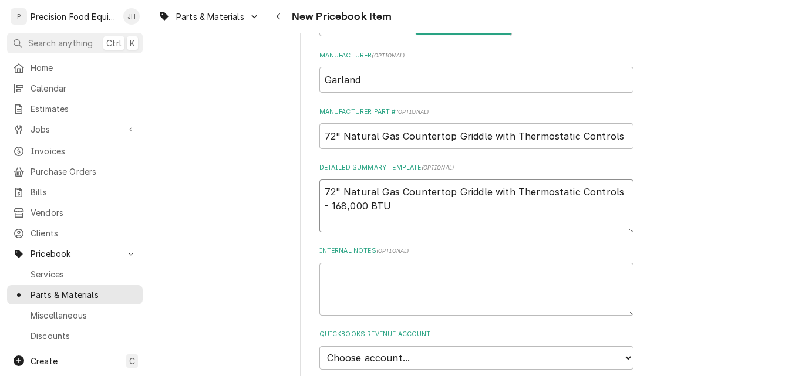
type textarea "72" Natural Gas Countertop Griddle with Thermostatic Controls - 168,000 BTU"
drag, startPoint x: 318, startPoint y: 136, endPoint x: 735, endPoint y: 144, distance: 416.8
click at [735, 144] on div "Please provide the following information to create a PriceBook item. Note that …" at bounding box center [476, 89] width 652 height 1026
paste input "GTGG72-GT72M"
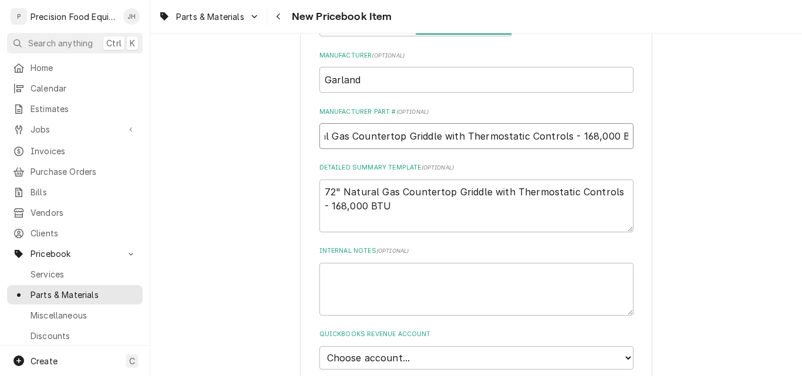
type textarea "x"
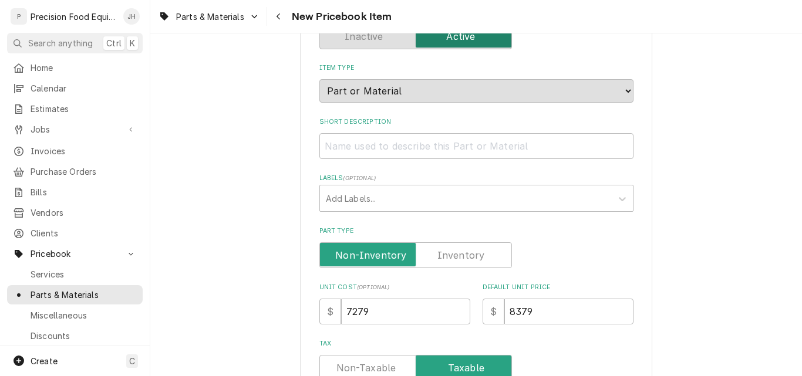
scroll to position [117, 0]
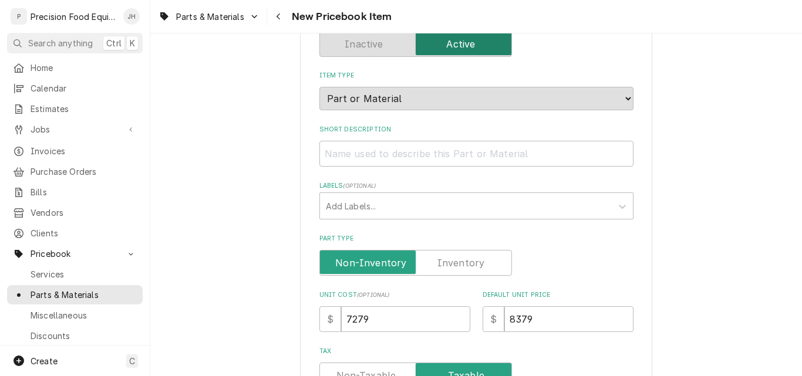
type input "GTGG72-GT72M"
click at [362, 157] on input "Short Description" at bounding box center [476, 154] width 314 height 26
type input "G"
type textarea "x"
type input "Gr"
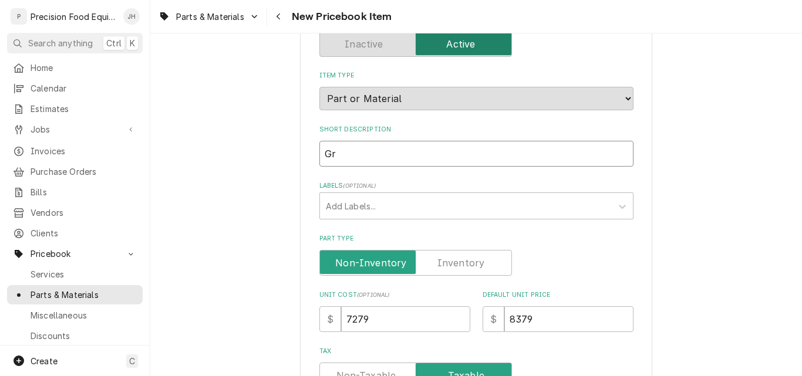
type textarea "x"
type input "Gri"
type textarea "x"
type input "Grid"
type textarea "x"
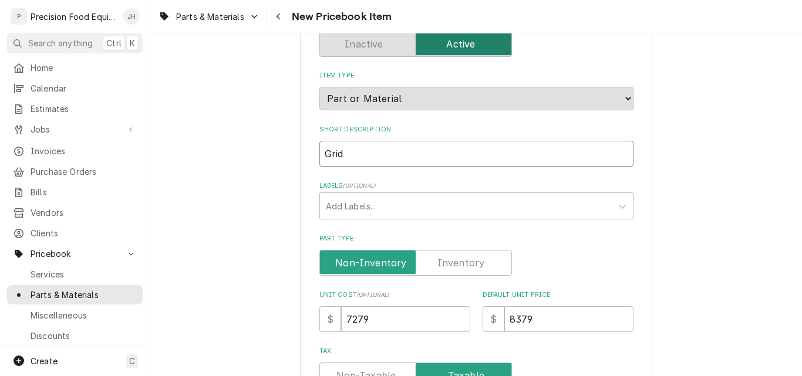
type input "Gridd"
type textarea "x"
type input "Griddl"
type textarea "x"
type input "Griddle"
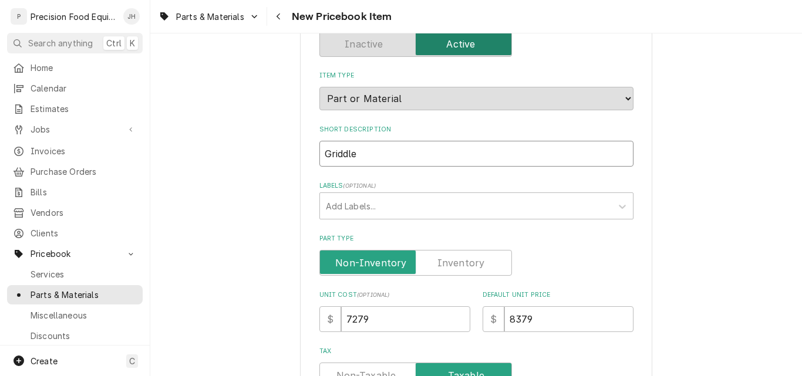
type textarea "x"
type input "Griddle,"
type textarea "x"
type input "Griddle,"
type textarea "x"
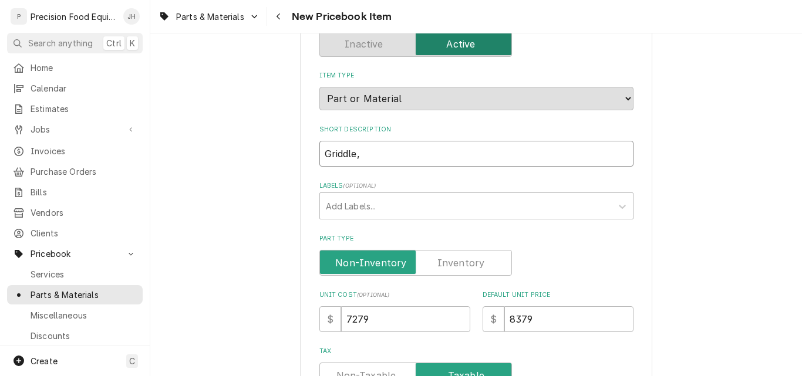
type input "Griddle, 7"
type textarea "x"
type input "Griddle, 72"
type textarea "x"
type input "Griddle, 72""
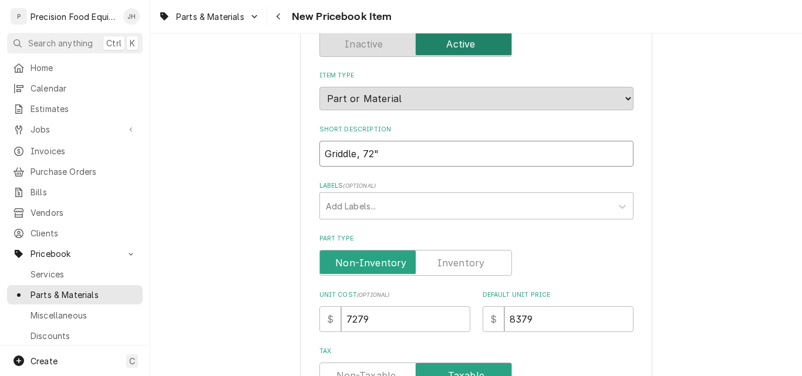
type textarea "x"
type input "Griddle, 72""
type textarea "x"
type input "Griddle, 72" -"
type textarea "x"
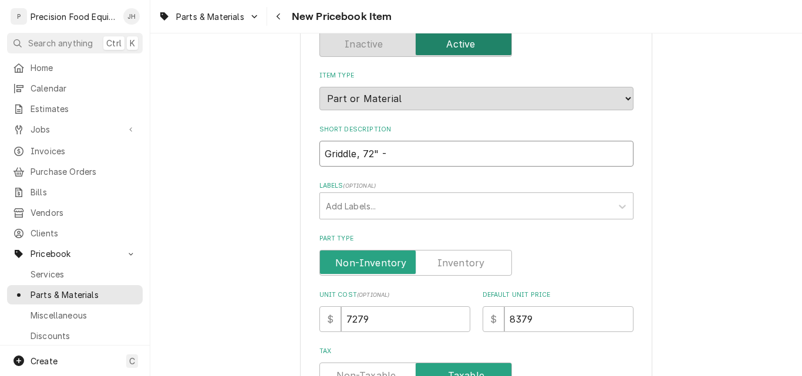
type input "Griddle, 72" -"
type textarea "x"
type input "Griddle, 72" - G"
type textarea "x"
type input "Griddle, 72" - Ga"
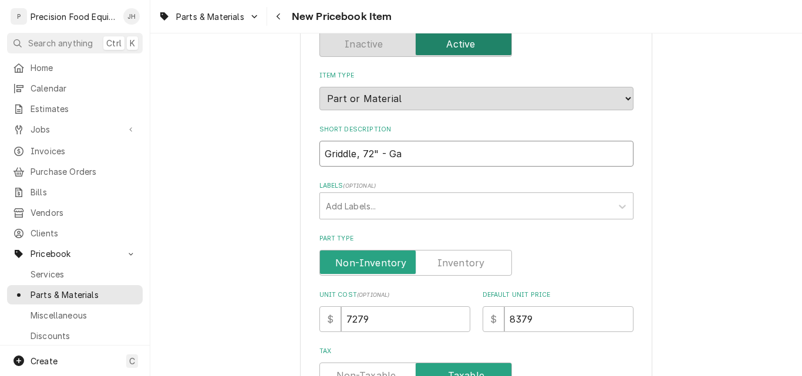
type textarea "x"
type input "Griddle, 72" - Gar"
type textarea "x"
type input "Griddle, 72" - Garl"
type textarea "x"
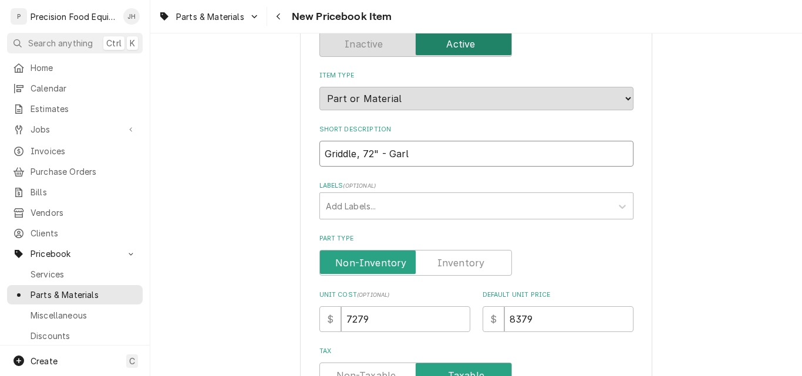
type input "Griddle, 72" - Garla"
type textarea "x"
type input "Griddle, 72" - Garlan"
type textarea "x"
type input "Griddle, 72" - Garland"
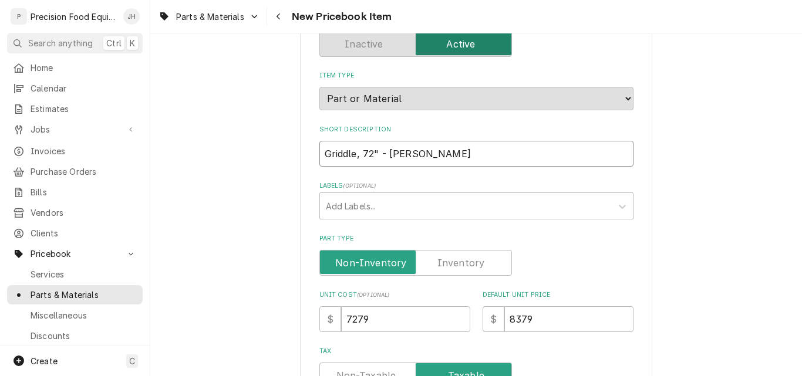
type textarea "x"
type input "Griddle, 72" - Garland"
type textarea "x"
type input "Griddle, 72" - Garland T"
type textarea "x"
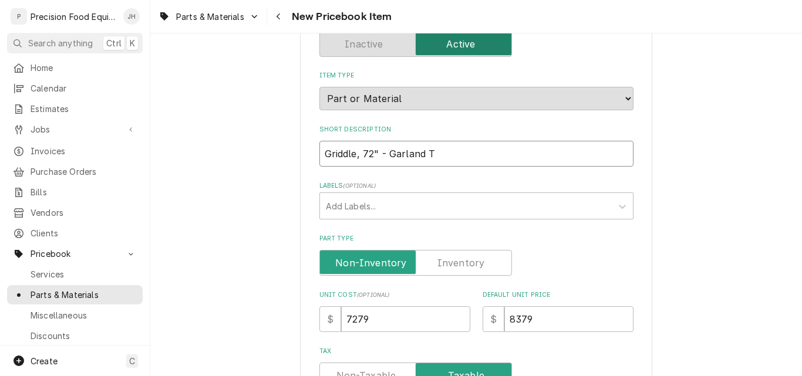
type input "Griddle, 72" - Garland Th"
type textarea "x"
type input "Griddle, 72" - Garland The"
type textarea "x"
type input "Griddle, 72" - Garland Ther"
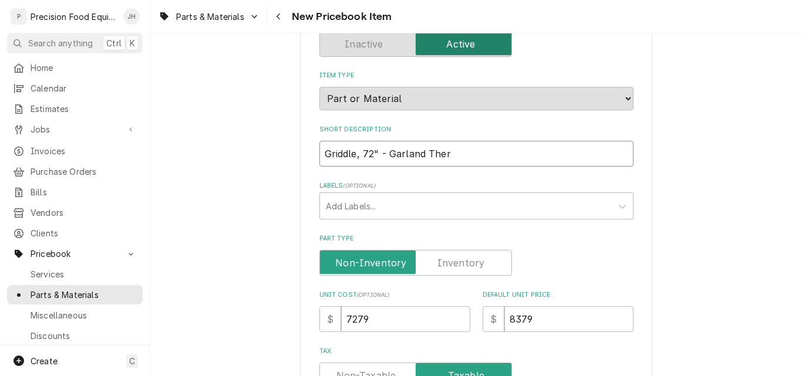
type textarea "x"
type input "Griddle, 72" - Garland Therm"
type textarea "x"
type input "Griddle, 72" - Garland Thermo"
type textarea "x"
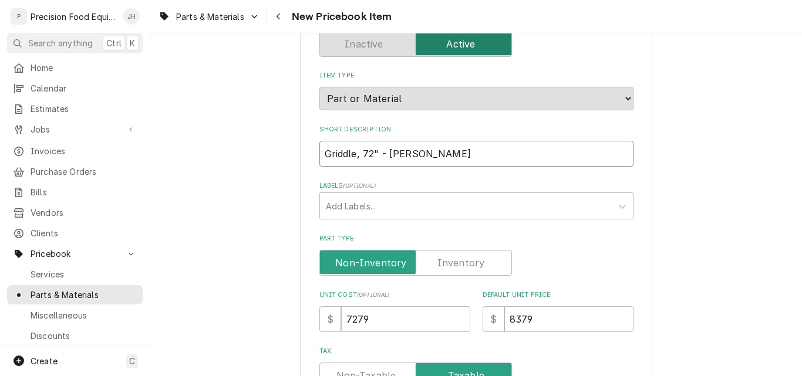
type input "Griddle, 72" - Garland Thermos"
type textarea "x"
type input "Griddle, 72" - Garland Thermost"
type textarea "x"
type input "Griddle, 72" - Garland Thermosta"
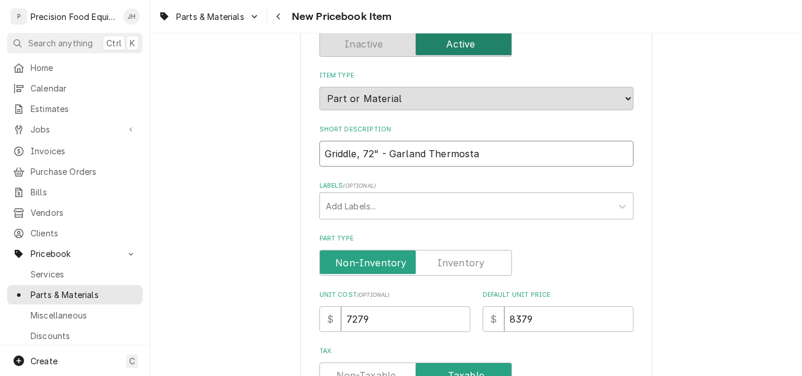
type textarea "x"
type input "Griddle, 72" - Garland Thermostati"
type textarea "x"
type input "Griddle, 72" - Garland Thermostatic"
type textarea "x"
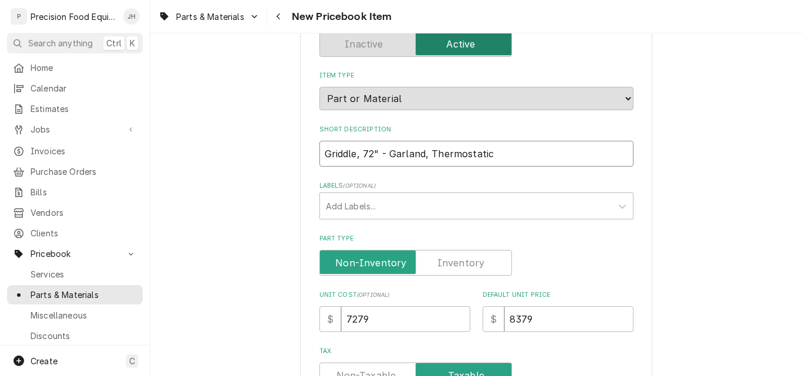
type input "Griddle, 72" - Garland, Thermostatic"
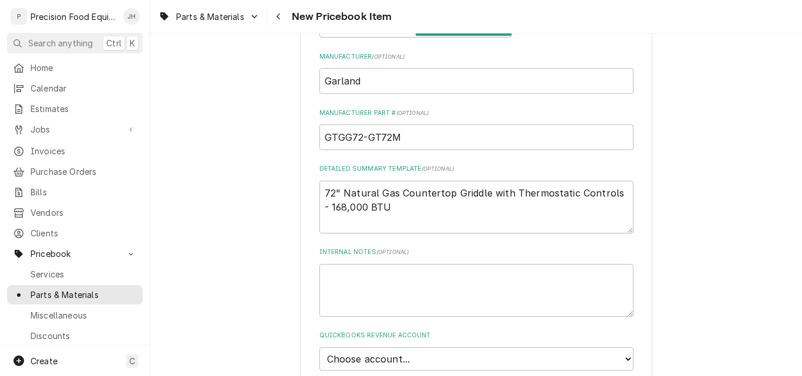
scroll to position [470, 0]
click at [407, 211] on textarea "72" Natural Gas Countertop Griddle with Thermostatic Controls - 168,000 BTU" at bounding box center [476, 206] width 314 height 53
type textarea "72" Natural Gas Countertop Griddle with Thermostatic Controls - 168,000 BTU,"
paste textarea "1" thick steel griddle plate"
type textarea "x"
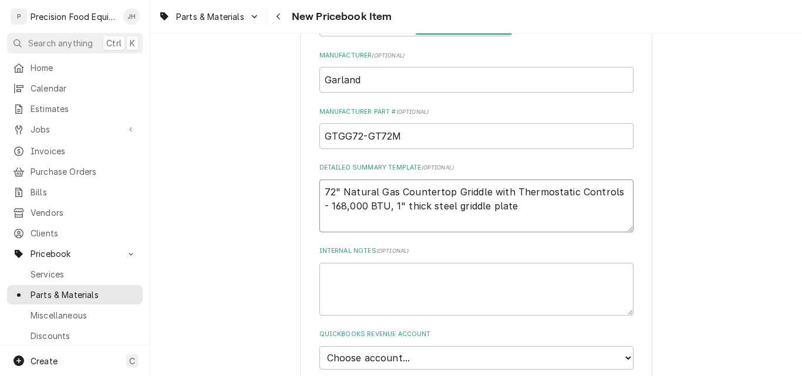
scroll to position [587, 0]
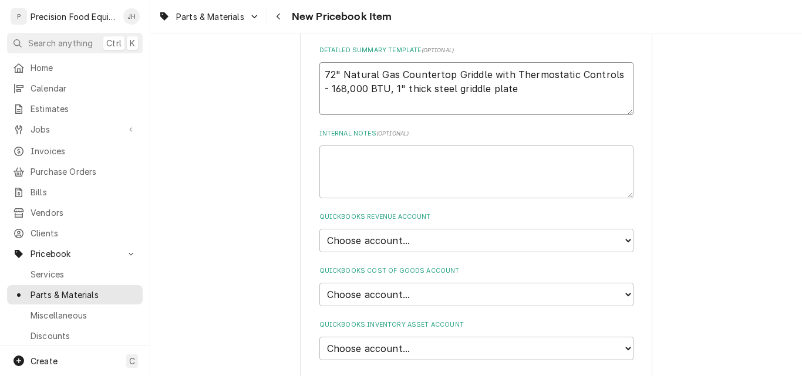
type textarea "72" Natural Gas Countertop Griddle with Thermostatic Controls - 168,000 BTU, 1"…"
click at [431, 243] on select "Choose account... Discount Income Misc Income Non taxable issues 46600: Parts a…" at bounding box center [476, 240] width 314 height 23
select select "8000000A-1210141275"
click at [319, 229] on select "Choose account... Discount Income Misc Income Non taxable issues 46600: Parts a…" at bounding box center [476, 240] width 314 height 23
type textarea "x"
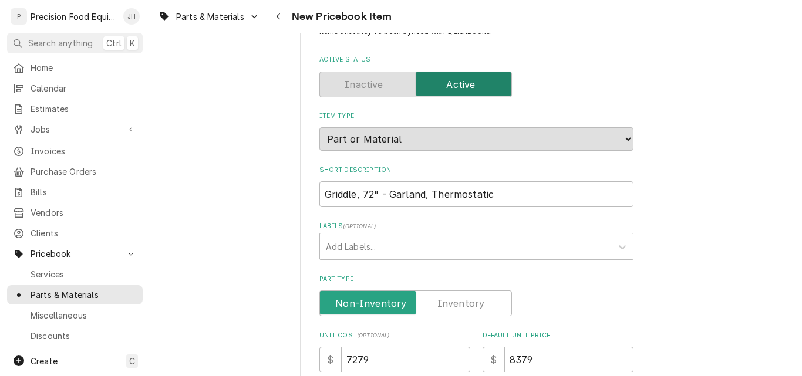
scroll to position [59, 0]
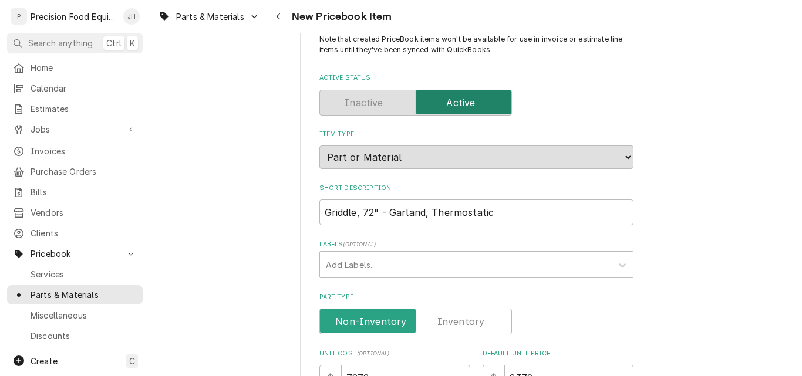
click at [450, 327] on label "Part Type" at bounding box center [415, 322] width 193 height 26
click at [450, 327] on input "Part Type" at bounding box center [416, 322] width 182 height 26
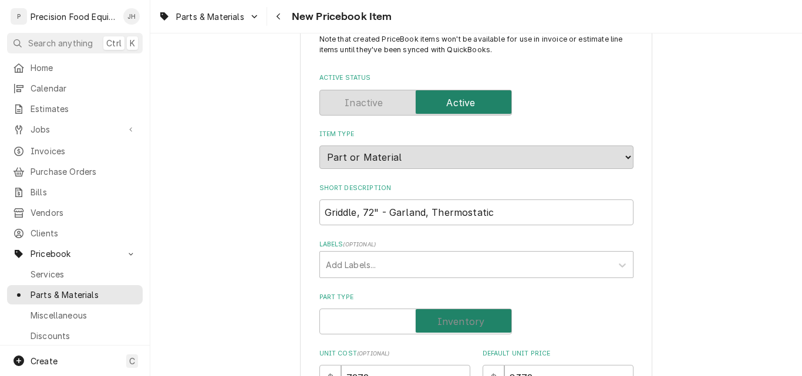
checkbox input "true"
type textarea "x"
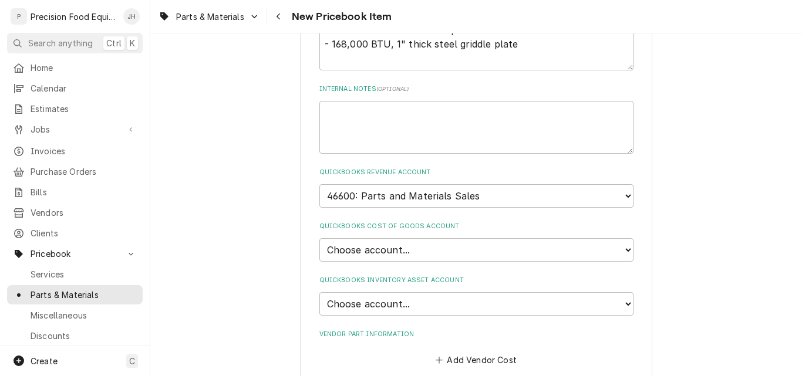
scroll to position [646, 0]
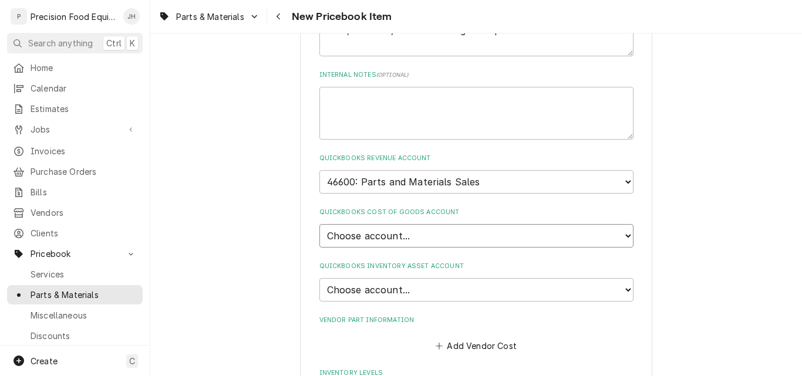
click at [433, 232] on select "Choose account... Loss Expense Loss Expense 11/3/2014 Loss Expense 11/4/2014 Co…" at bounding box center [476, 235] width 314 height 23
select select "80000023-1210145225"
click at [319, 224] on select "Choose account... Loss Expense Loss Expense 11/3/2014 Loss Expense 11/4/2014 Co…" at bounding box center [476, 235] width 314 height 23
type textarea "x"
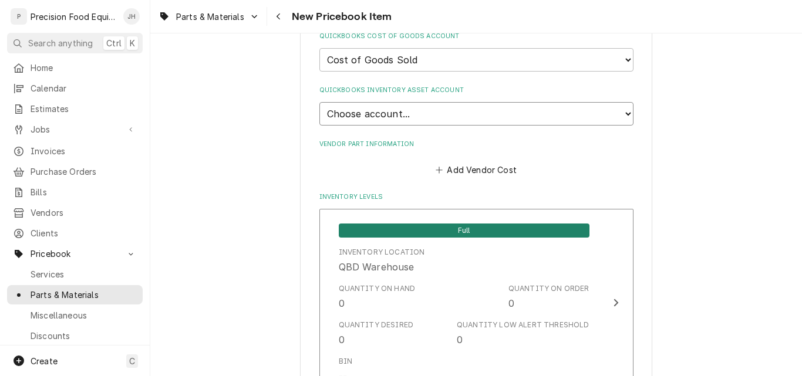
click at [443, 112] on select "Choose account... Undeposited Funds Inventory Asset Payroll Asset" at bounding box center [476, 113] width 314 height 23
select select "80000022-1210145225"
click at [319, 102] on select "Choose account... Undeposited Funds Inventory Asset Payroll Asset" at bounding box center [476, 113] width 314 height 23
click at [481, 167] on button "Add Vendor Cost" at bounding box center [476, 170] width 85 height 16
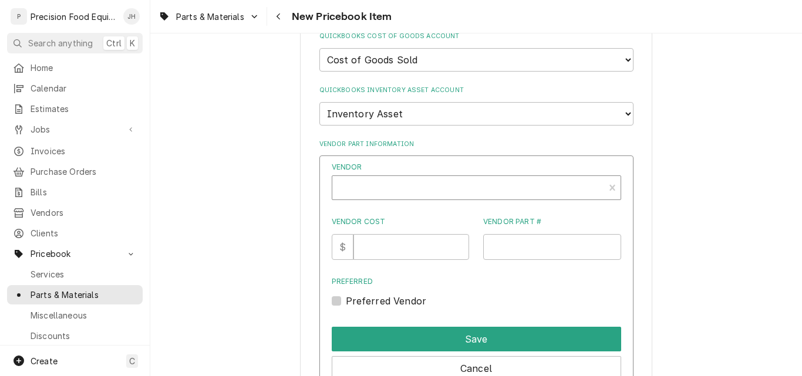
type textarea "x"
click at [353, 182] on div "Vendor" at bounding box center [468, 192] width 260 height 28
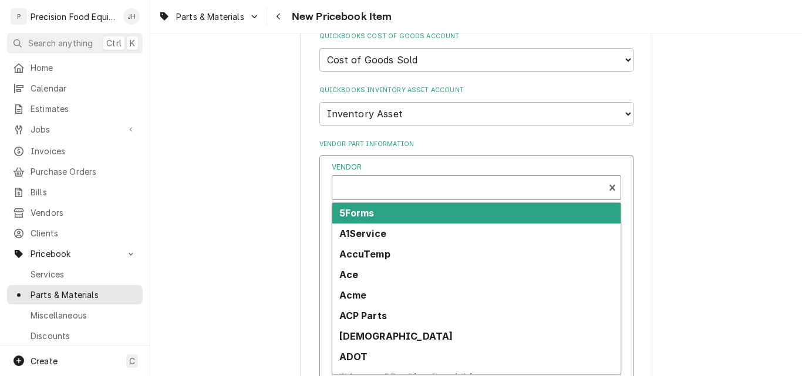
scroll to position [4, 0]
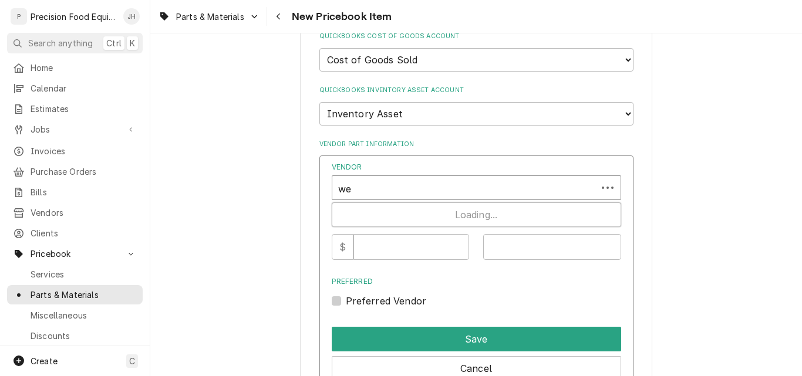
type input "web"
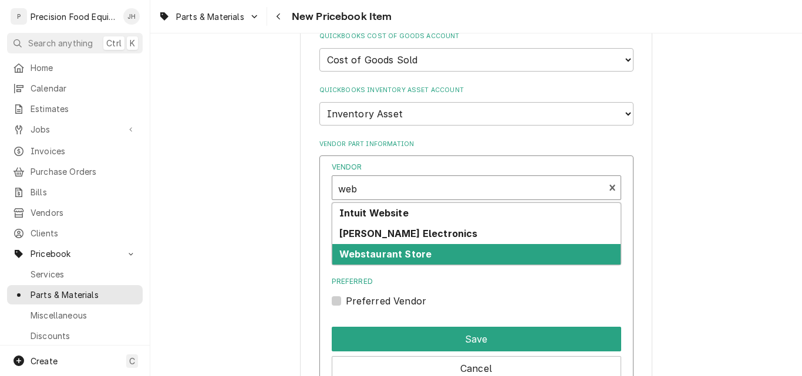
click at [399, 252] on strong "Webstaurant Store" at bounding box center [385, 254] width 93 height 12
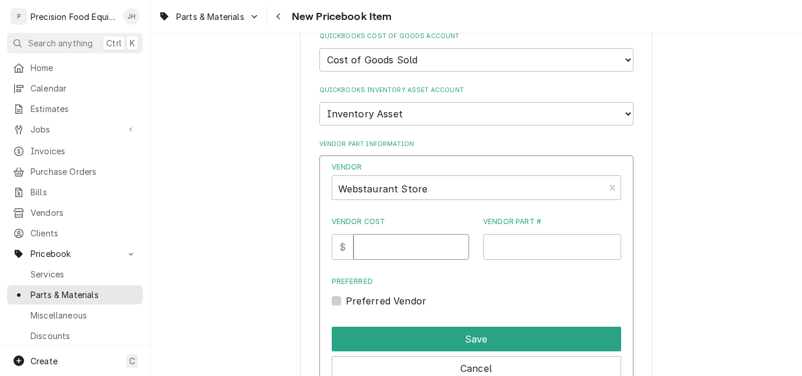
click at [385, 248] on input "Vendor Cost" at bounding box center [411, 247] width 116 height 26
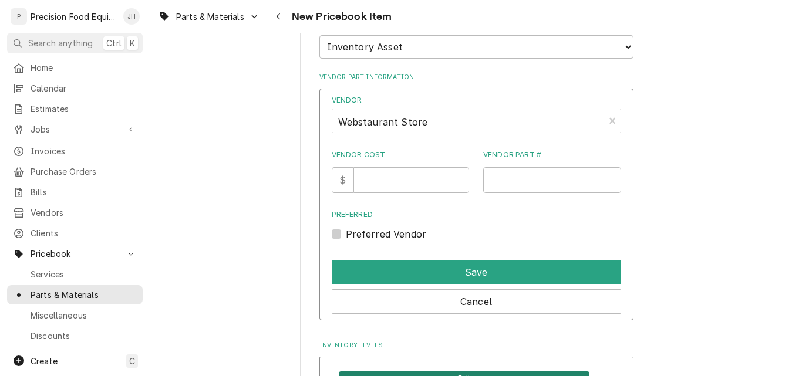
scroll to position [939, 0]
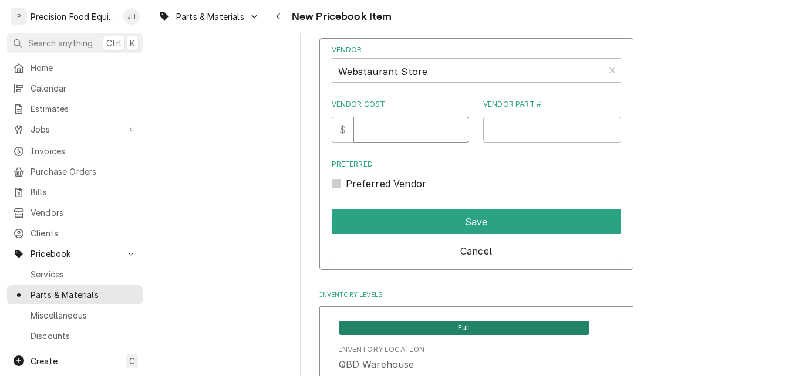
click at [394, 134] on input "Vendor Cost" at bounding box center [411, 130] width 116 height 26
type input "7279"
paste input "1" thick steel griddle plate"
type input "1"
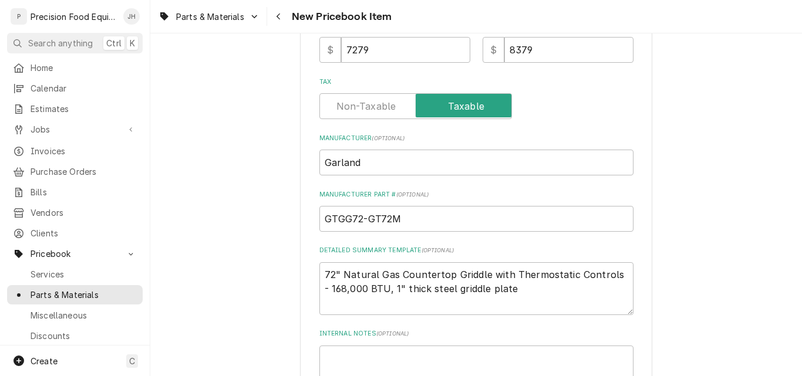
scroll to position [352, 0]
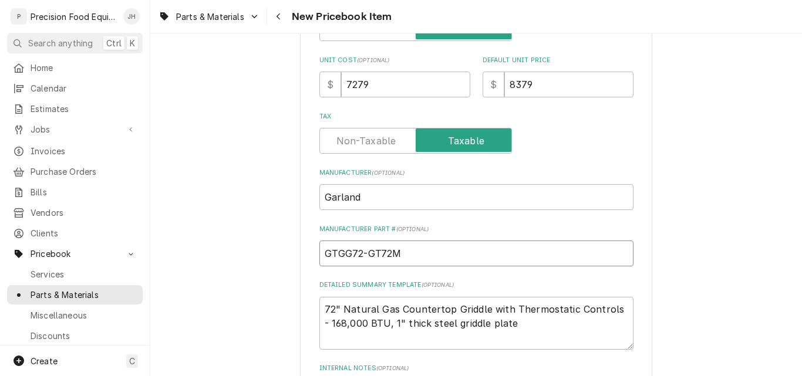
drag, startPoint x: 398, startPoint y: 253, endPoint x: 322, endPoint y: 257, distance: 76.4
click at [322, 257] on input "GTGG72-GT72M" at bounding box center [476, 254] width 314 height 26
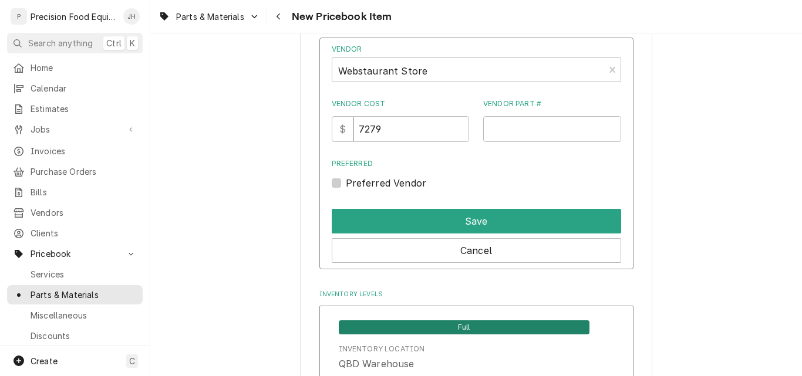
scroll to position [939, 0]
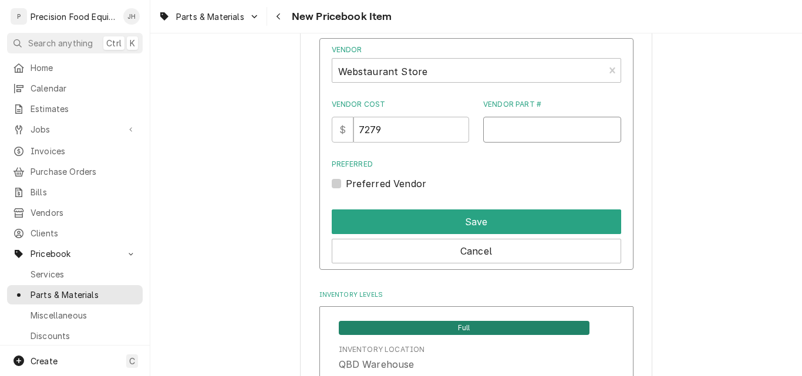
paste input "GTGG72-GT72M"
type input "GTGG72-GT72M"
click at [391, 183] on label "Preferred Vendor" at bounding box center [386, 184] width 81 height 14
click at [391, 183] on input "Preferred" at bounding box center [490, 190] width 289 height 26
checkbox input "true"
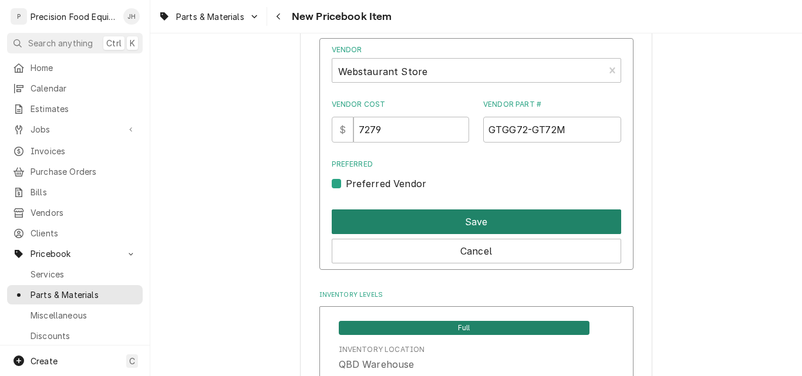
click at [500, 221] on button "Save" at bounding box center [476, 222] width 289 height 25
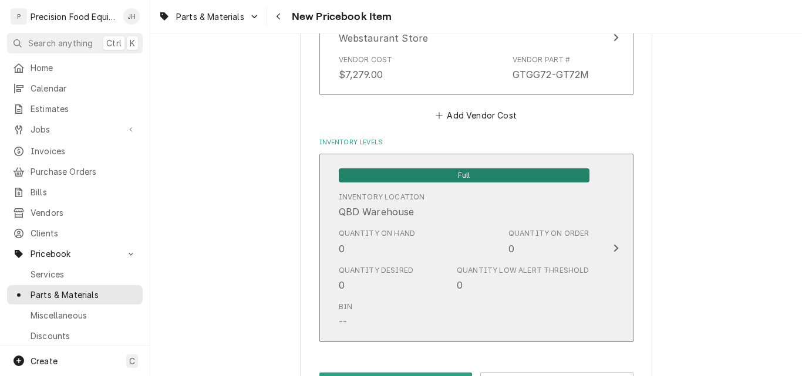
scroll to position [1041, 0]
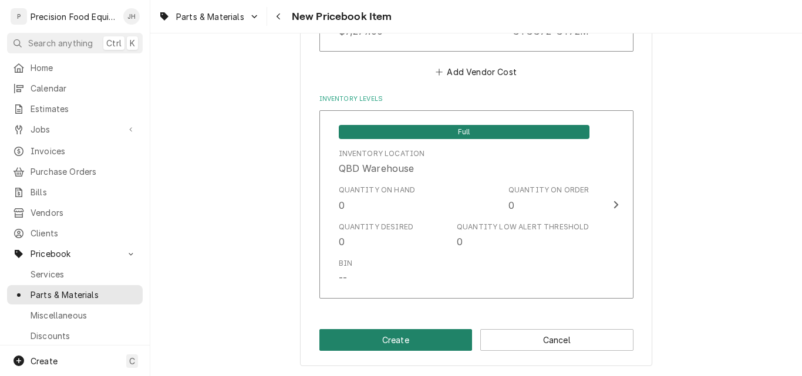
click at [424, 338] on button "Create" at bounding box center [395, 340] width 153 height 22
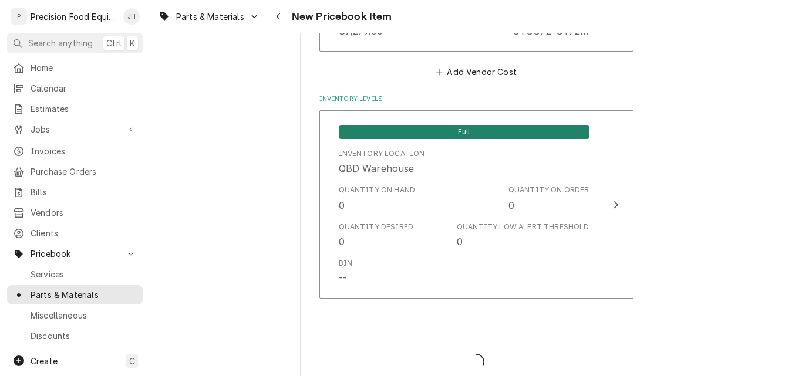
type textarea "x"
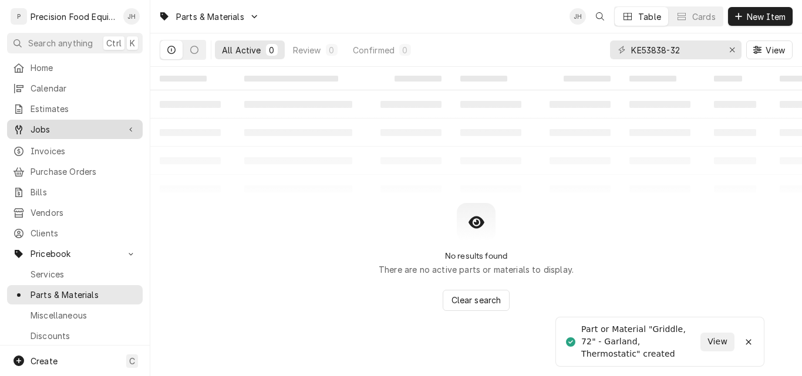
click at [49, 124] on span "Jobs" at bounding box center [75, 129] width 89 height 12
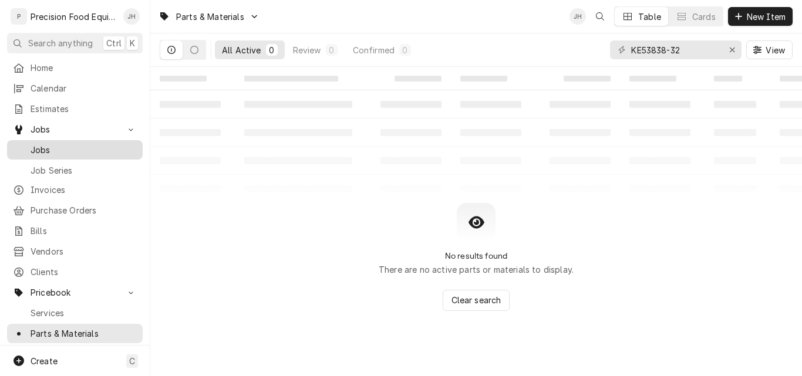
click at [52, 143] on div "Jobs" at bounding box center [74, 150] width 131 height 15
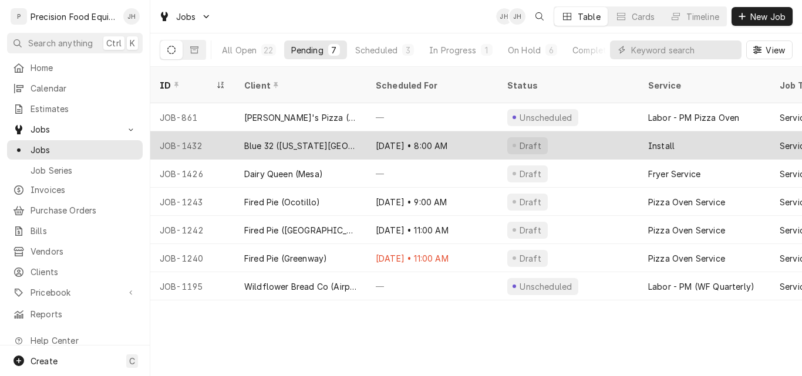
click at [267, 131] on div "Blue 32 ([US_STATE][GEOGRAPHIC_DATA])" at bounding box center [300, 145] width 131 height 28
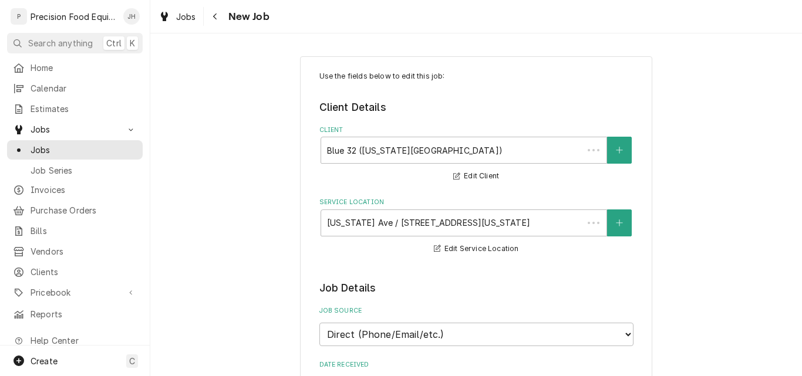
type textarea "x"
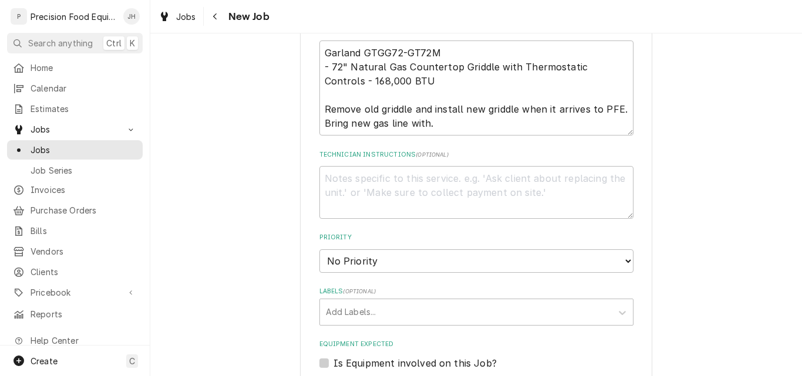
scroll to position [528, 0]
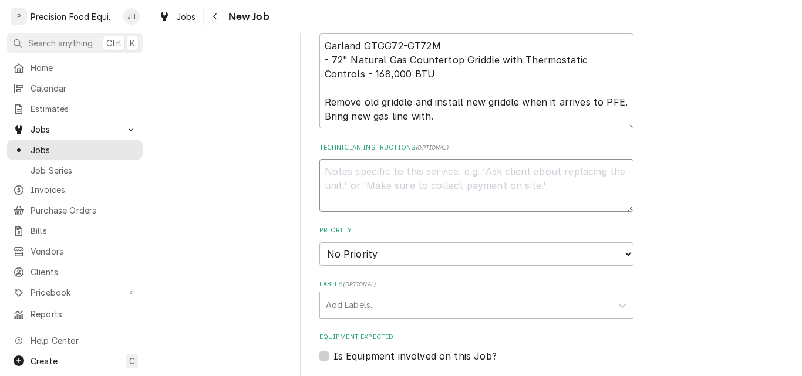
click at [346, 170] on textarea "Technician Instructions ( optional )" at bounding box center [476, 185] width 314 height 53
type textarea "N"
type textarea "x"
type textarea "Ne"
type textarea "x"
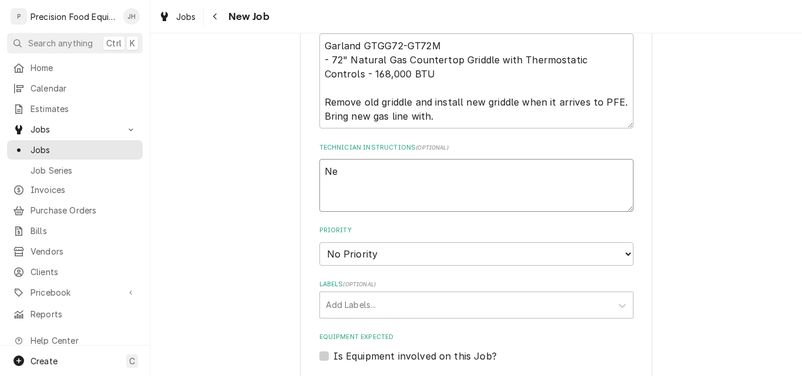
type textarea "Nee"
type textarea "x"
type textarea "Need"
type textarea "x"
type textarea "Need"
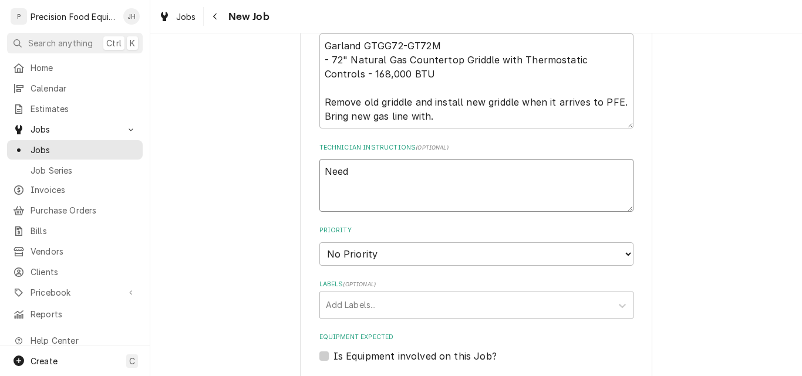
type textarea "x"
type textarea "Need to"
type textarea "x"
type textarea "Need to"
type textarea "x"
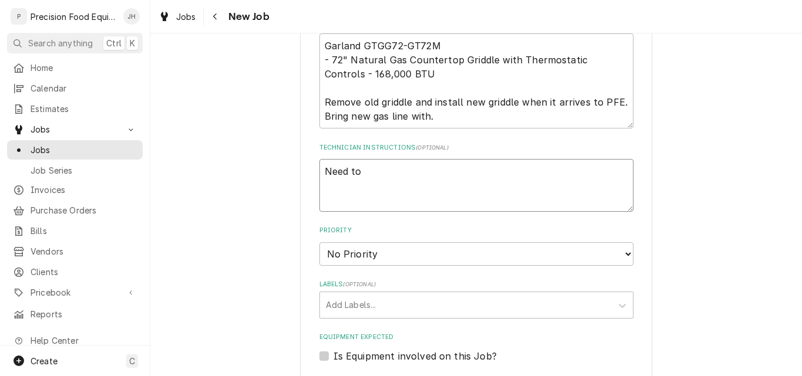
type textarea "Need to a"
type textarea "x"
type textarea "Need to ar"
type textarea "x"
type textarea "Need to a"
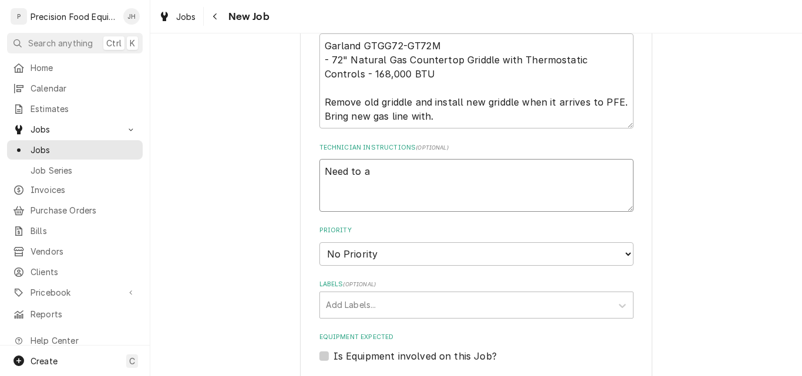
type textarea "x"
type textarea "Need to ad"
type textarea "x"
type textarea "Need to add"
type textarea "x"
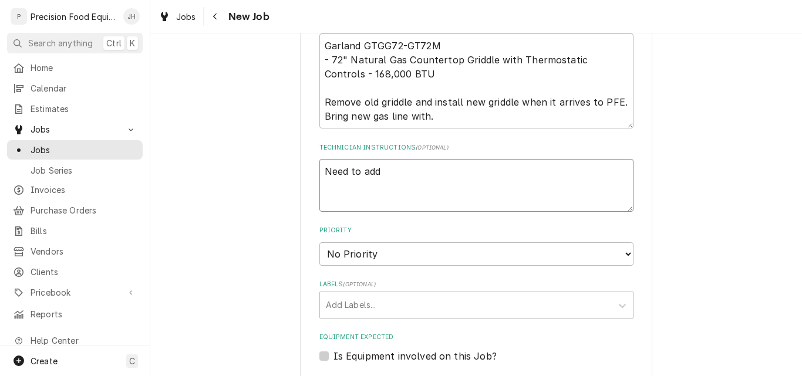
type textarea "Need to add"
type textarea "x"
type textarea "Need to add g"
type textarea "x"
type textarea "Need to add gr"
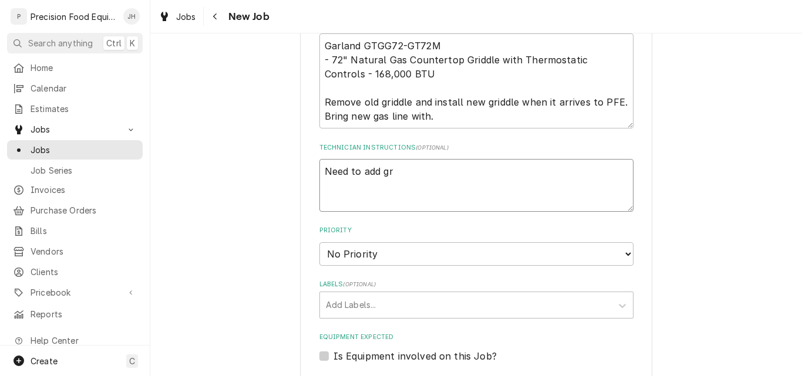
type textarea "x"
type textarea "Need to add gri"
type textarea "x"
type textarea "Need to add grid"
type textarea "x"
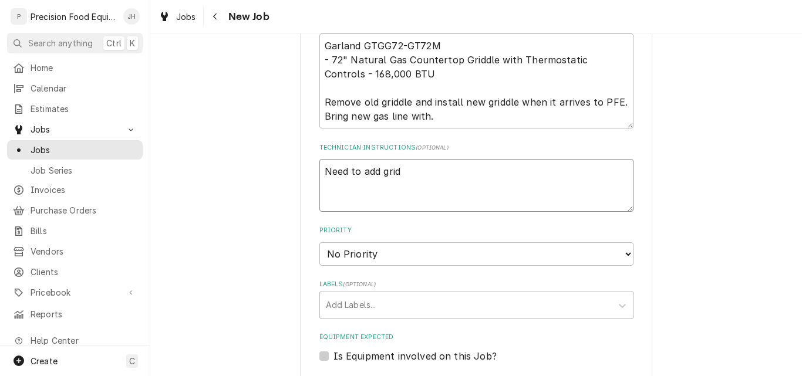
type textarea "Need to add gridd"
type textarea "x"
type textarea "Need to add griddl"
type textarea "x"
type textarea "Need to add griddle"
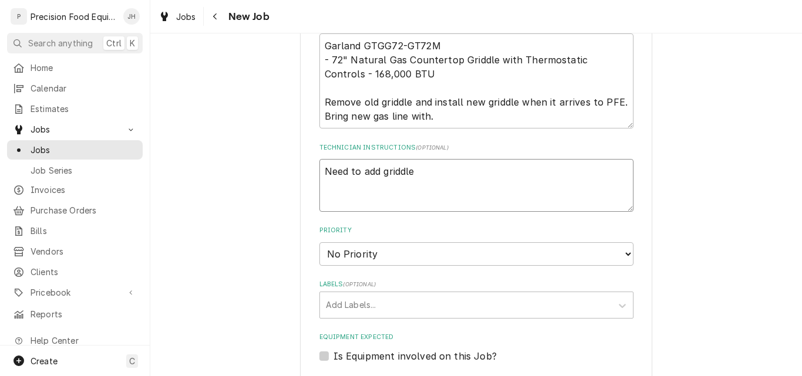
type textarea "x"
type textarea "Need to add griddle"
type textarea "x"
type textarea "Need to add griddle a"
type textarea "x"
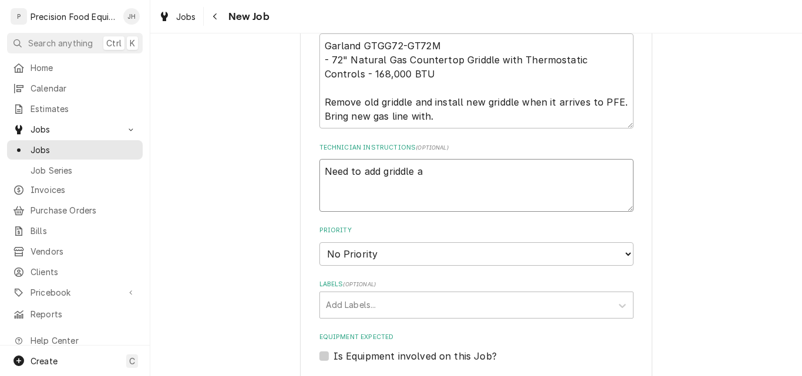
type textarea "Need to add griddle an"
type textarea "x"
type textarea "Need to add griddle and"
type textarea "x"
type textarea "Need to add griddle and"
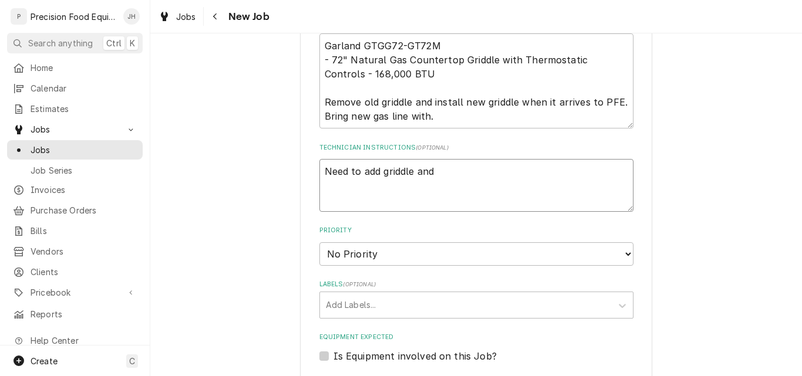
type textarea "x"
type textarea "Need to add griddle and f"
type textarea "x"
type textarea "Need to add griddle and fr"
type textarea "x"
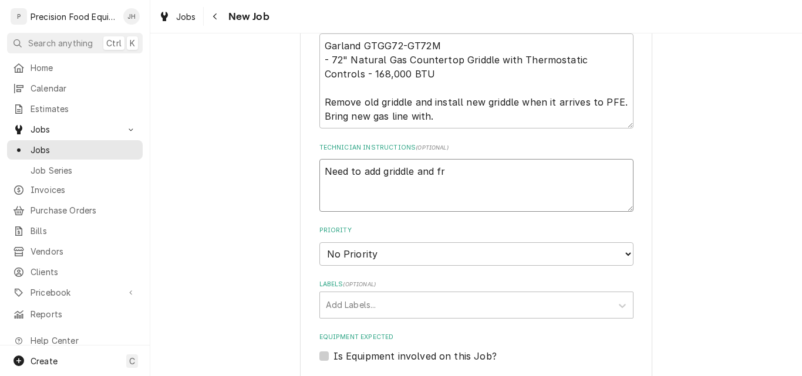
type textarea "Need to add griddle and fre"
type textarea "x"
type textarea "Need to add griddle and frei"
type textarea "x"
type textarea "Need to add griddle and freig"
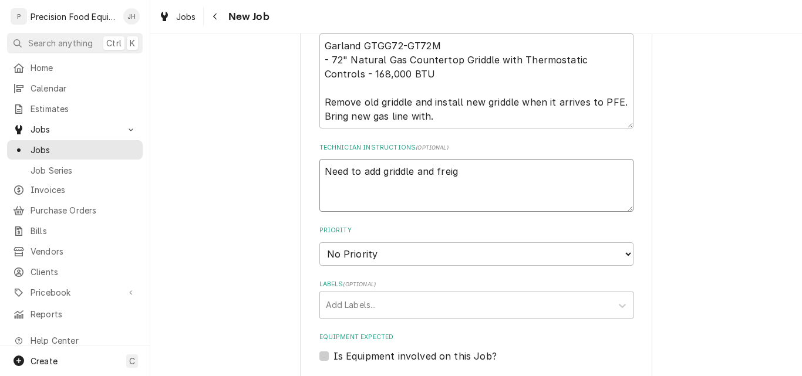
type textarea "x"
type textarea "Need to add griddle and freigh"
type textarea "x"
type textarea "Need to add griddle and freight"
type textarea "x"
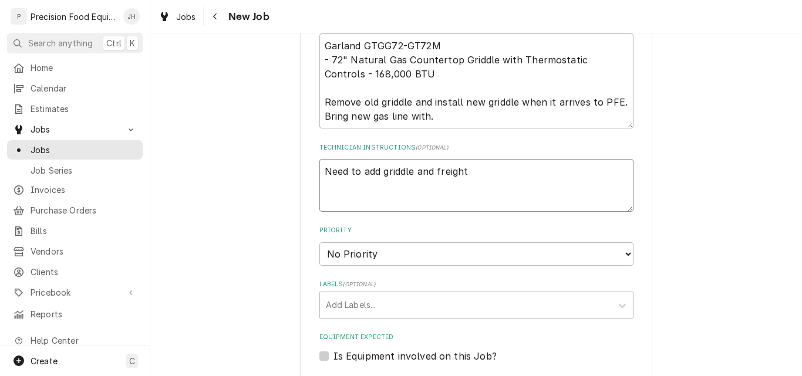
type textarea "Need to add griddle and freight"
type textarea "x"
type textarea "Need to add griddle and freight c"
type textarea "x"
type textarea "Need to add griddle and freight ch"
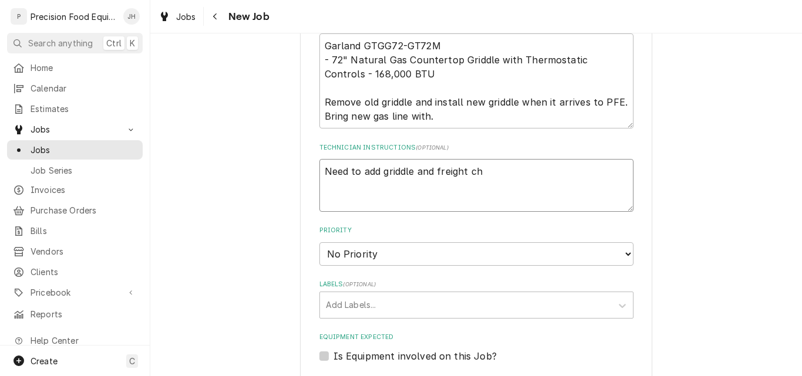
type textarea "x"
type textarea "Need to add griddle and freight cha"
type textarea "x"
type textarea "Need to add griddle and freight char"
type textarea "x"
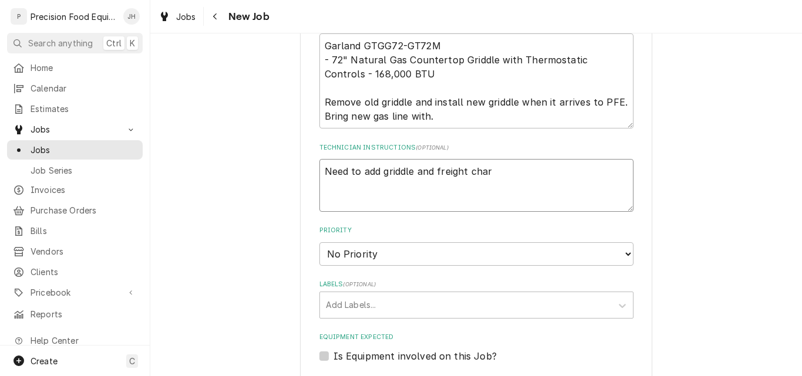
type textarea "Need to add griddle and freight charg"
type textarea "x"
type textarea "Need to add griddle and freight charge"
type textarea "x"
type textarea "Need to add griddle and freight charge"
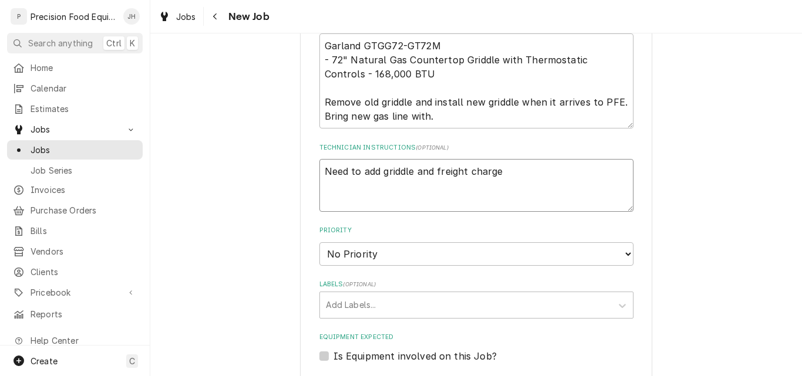
type textarea "x"
type textarea "Need to add griddle and freight charge to"
type textarea "x"
type textarea "Need to add griddle and freight charge to"
type textarea "x"
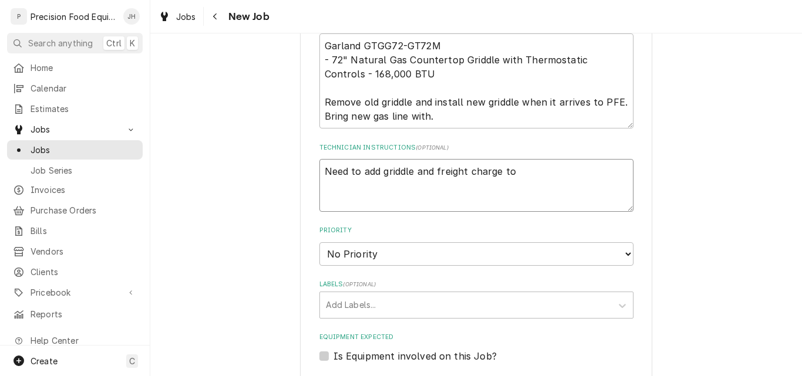
type textarea "Need to add griddle and freight charge to o"
type textarea "x"
type textarea "Need to add griddle and freight charge to or"
type textarea "x"
type textarea "Need to add griddle and freight charge to ord"
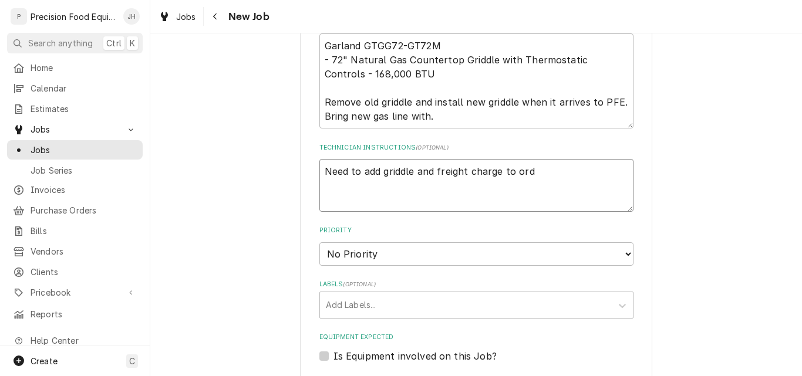
type textarea "x"
type textarea "Need to add griddle and freight charge to orde"
type textarea "x"
type textarea "Need to add griddle and freight charge to order"
type textarea "x"
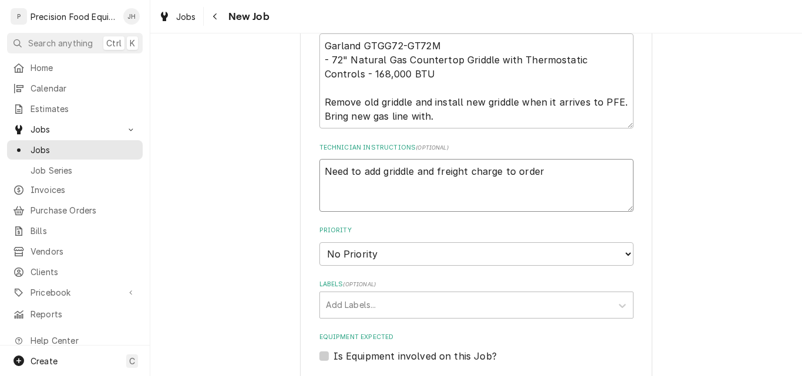
type textarea "Need to add griddle and freight charge to order."
type textarea "x"
type textarea "Need to add griddle and freight charge to order."
type textarea "x"
type textarea "Need to add griddle and freight $charge to order."
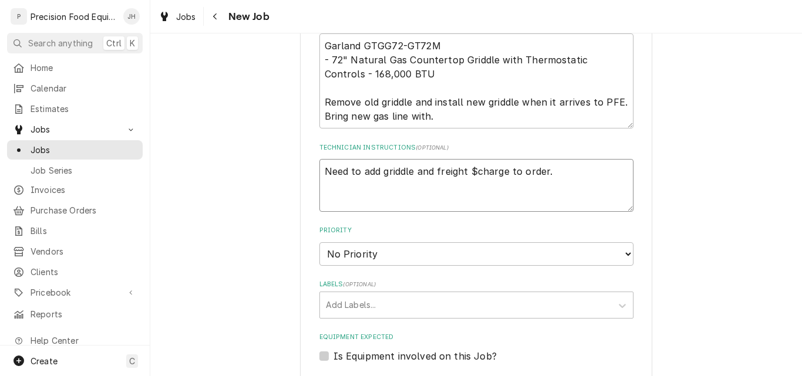
type textarea "x"
type textarea "Need to add griddle and freight $1charge to order."
type textarea "x"
type textarea "Need to add griddle and freight $14charge to order."
type textarea "x"
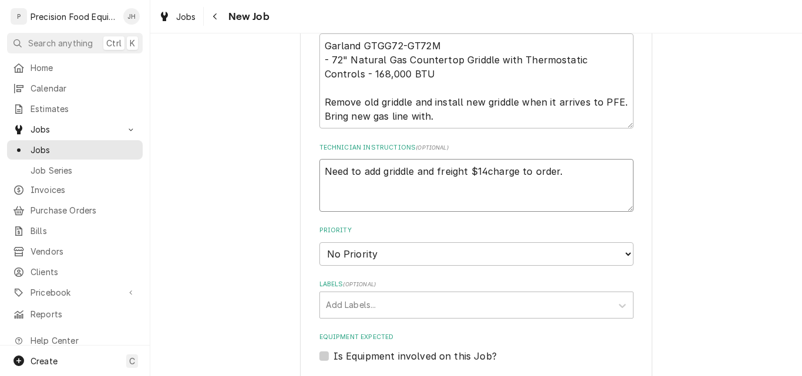
type textarea "Need to add griddle and freight $149charge to order."
type textarea "x"
type textarea "Need to add griddle and freight $149.charge to order."
type textarea "x"
type textarea "Need to add griddle and freight $149.7charge to order."
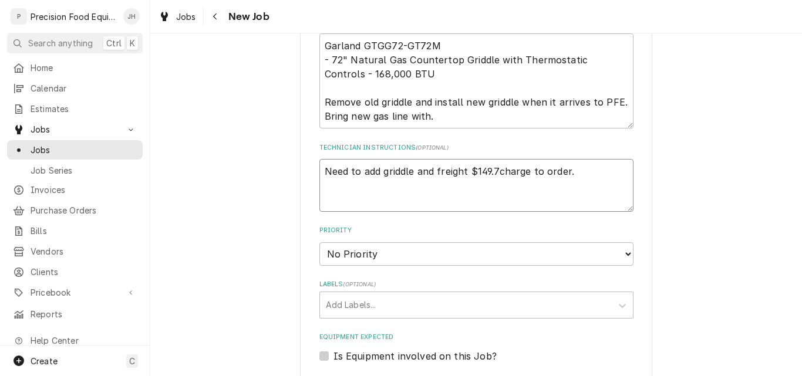
type textarea "x"
type textarea "Need to add griddle and freight $149.72charge to order."
type textarea "x"
type textarea "Need to add griddle and freight $149.72 charge to order."
type textarea "x"
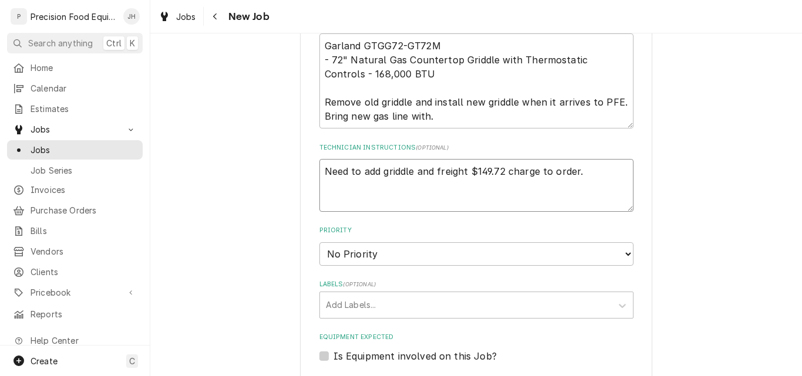
type textarea "Need to add griddle and freight $149.72) charge to order."
type textarea "x"
type textarea "Need to add griddle and freight ($149.72) charge to order."
click at [599, 176] on textarea "Need to add griddle and freight ($149.72) charge to order." at bounding box center [476, 185] width 314 height 53
click at [554, 171] on textarea "Need to add griddle and freight ($149.72) charge to order." at bounding box center [476, 185] width 314 height 53
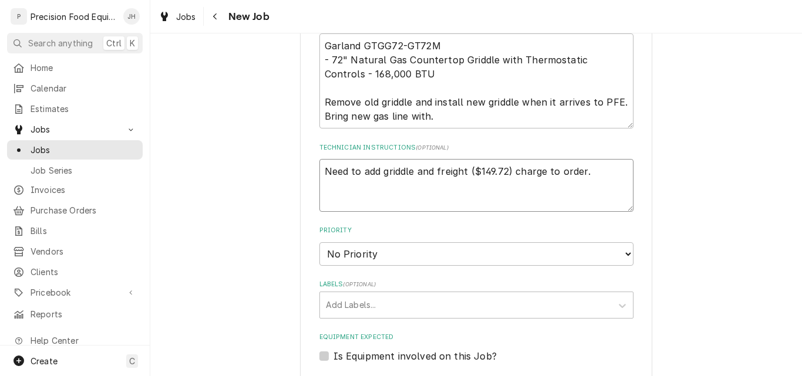
type textarea "x"
type textarea "Need to add griddle and freight ($149.72) charge to torder."
type textarea "x"
type textarea "Need to add griddle and freight ($149.72) charge to thorder."
type textarea "x"
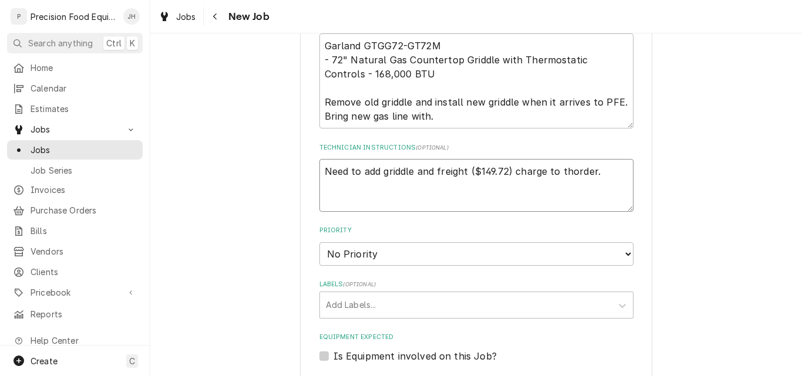
type textarea "Need to add griddle and freight ($149.72) charge to theorder."
type textarea "x"
type textarea "Need to add griddle and freight ($149.72) charge to the order."
type textarea "x"
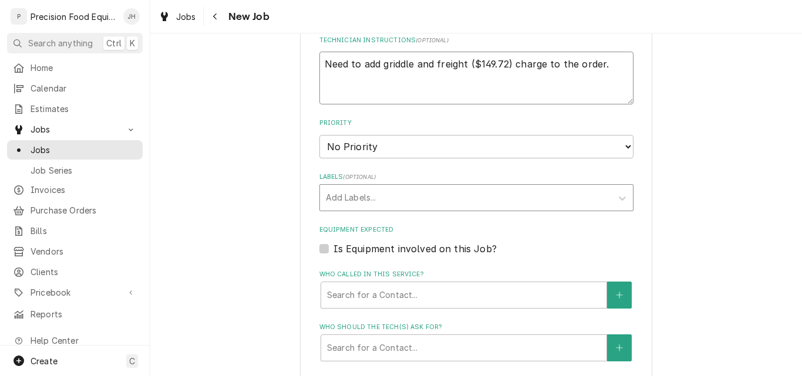
scroll to position [646, 0]
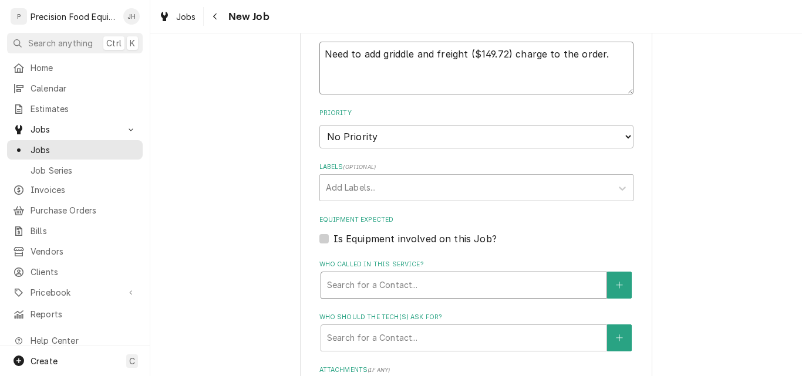
type textarea "Need to add griddle and freight ($149.72) charge to the order."
click at [426, 290] on div "Who called in this service?" at bounding box center [464, 285] width 274 height 21
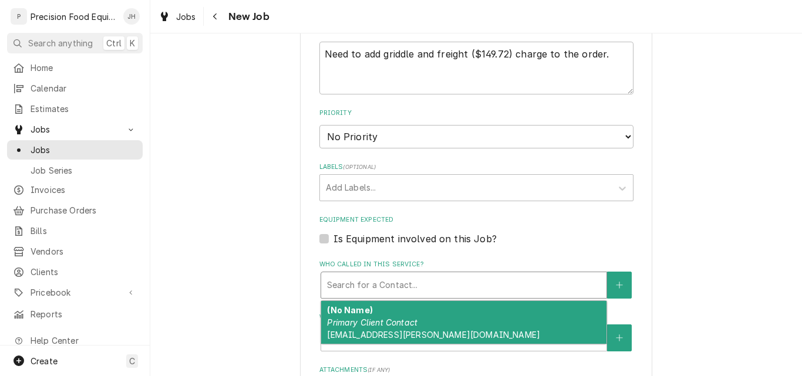
click at [429, 288] on div "Who called in this service?" at bounding box center [464, 285] width 274 height 21
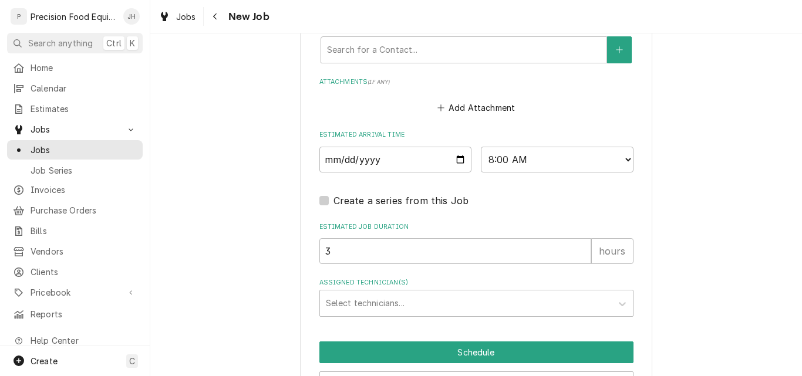
scroll to position [1006, 0]
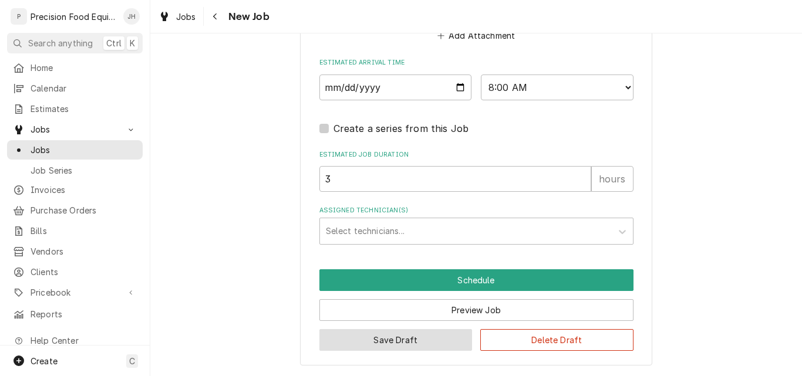
click at [415, 346] on button "Save Draft" at bounding box center [395, 340] width 153 height 22
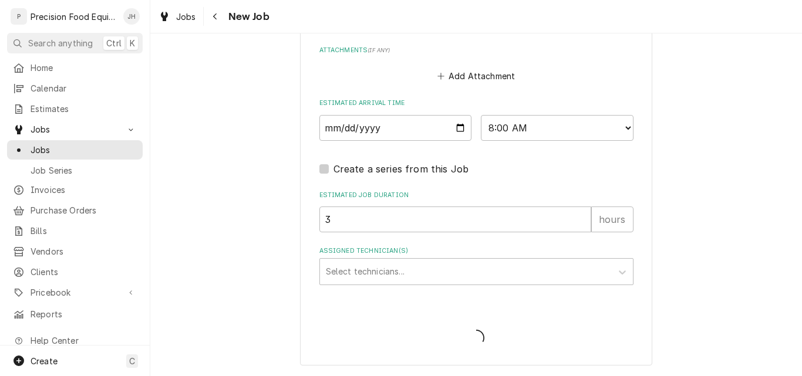
scroll to position [966, 0]
type textarea "x"
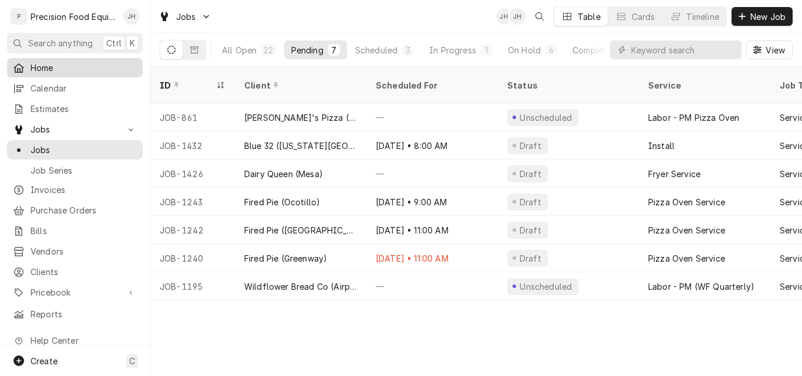
click at [53, 73] on link "Home" at bounding box center [75, 67] width 136 height 19
